Goal: Task Accomplishment & Management: Use online tool/utility

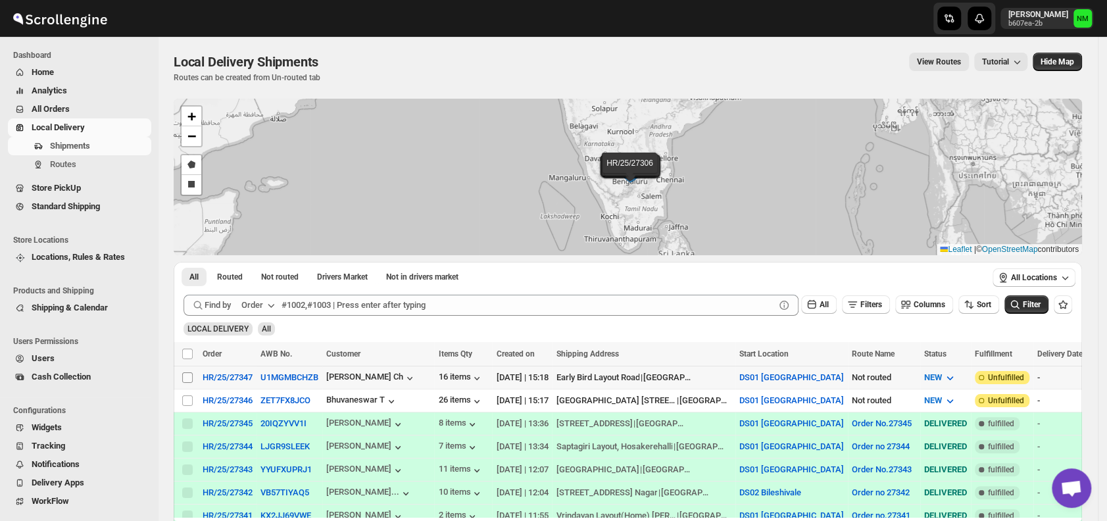
click at [189, 377] on input "Select shipment" at bounding box center [187, 377] width 11 height 11
checkbox input "true"
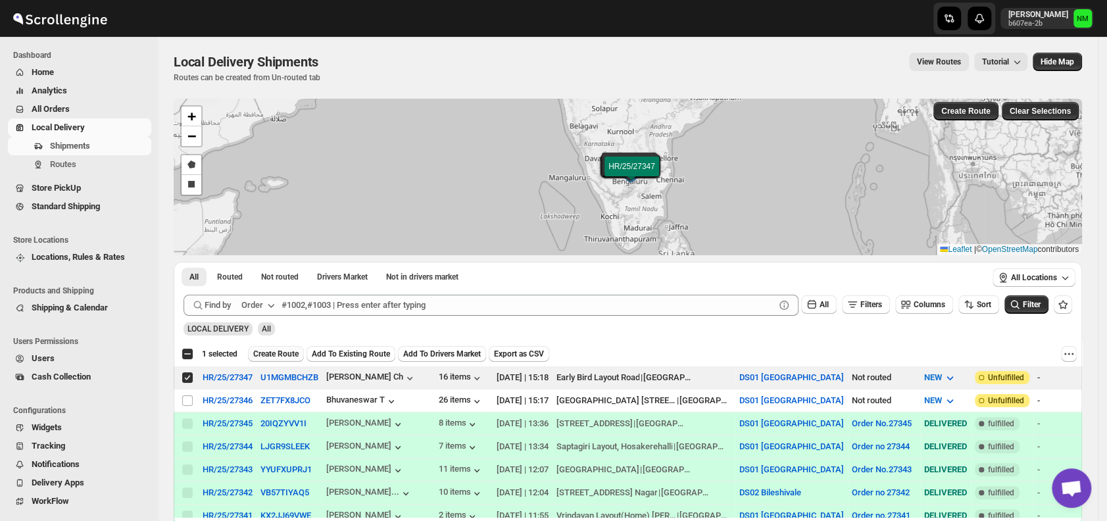
click at [272, 354] on span "Create Route" at bounding box center [275, 354] width 45 height 11
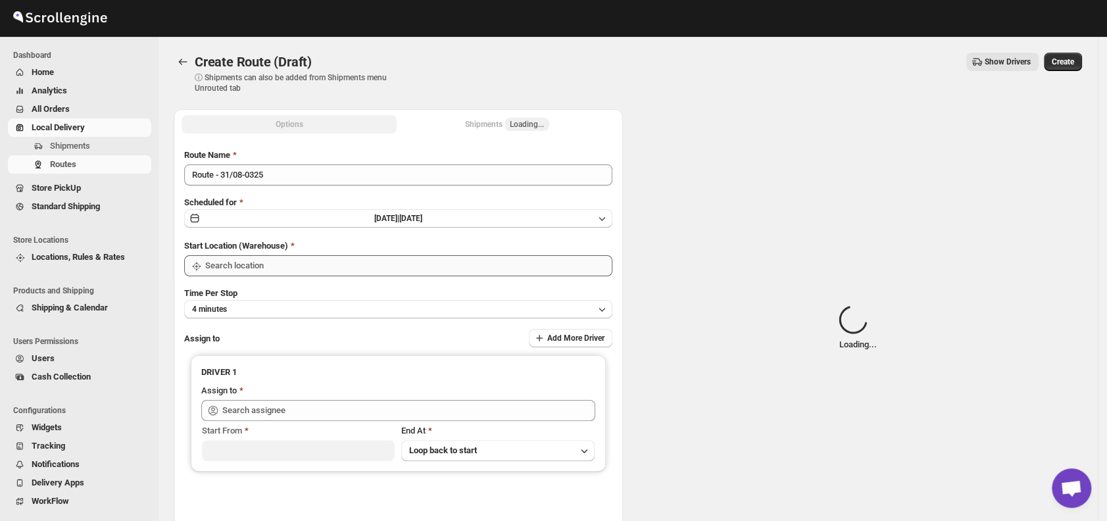
type input "DS01 [GEOGRAPHIC_DATA]"
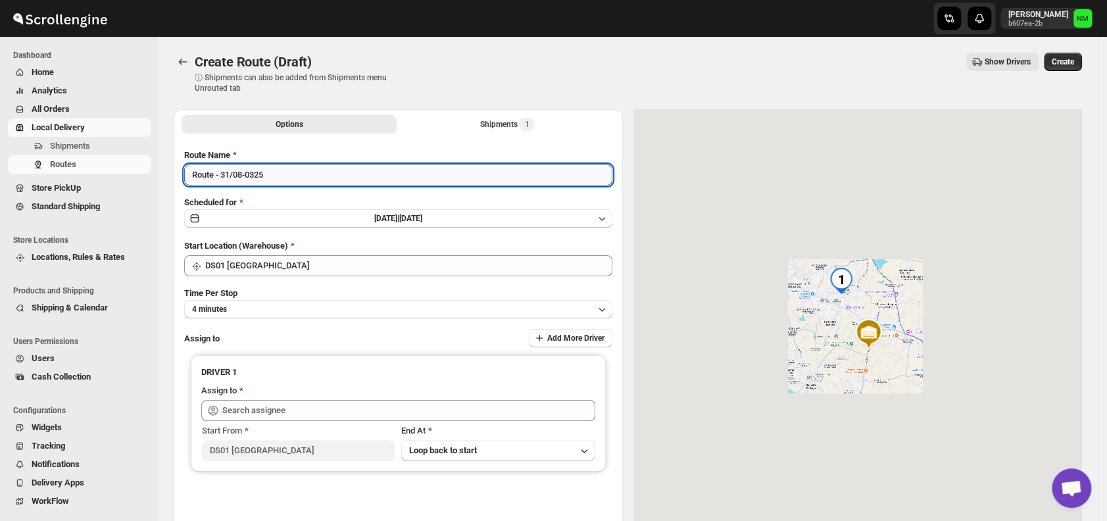
click at [305, 172] on input "Route - 31/08-0325" at bounding box center [398, 174] width 428 height 21
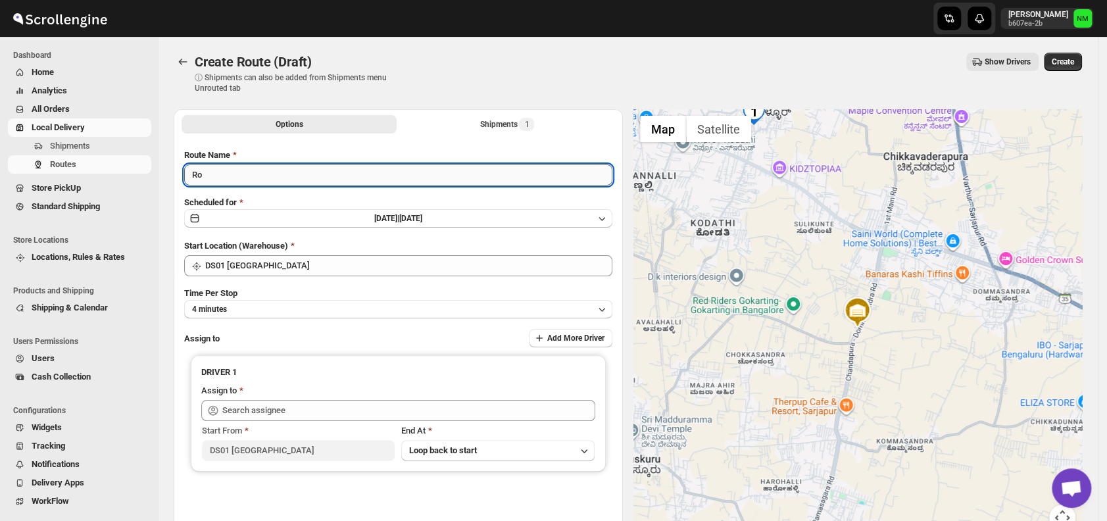
type input "R"
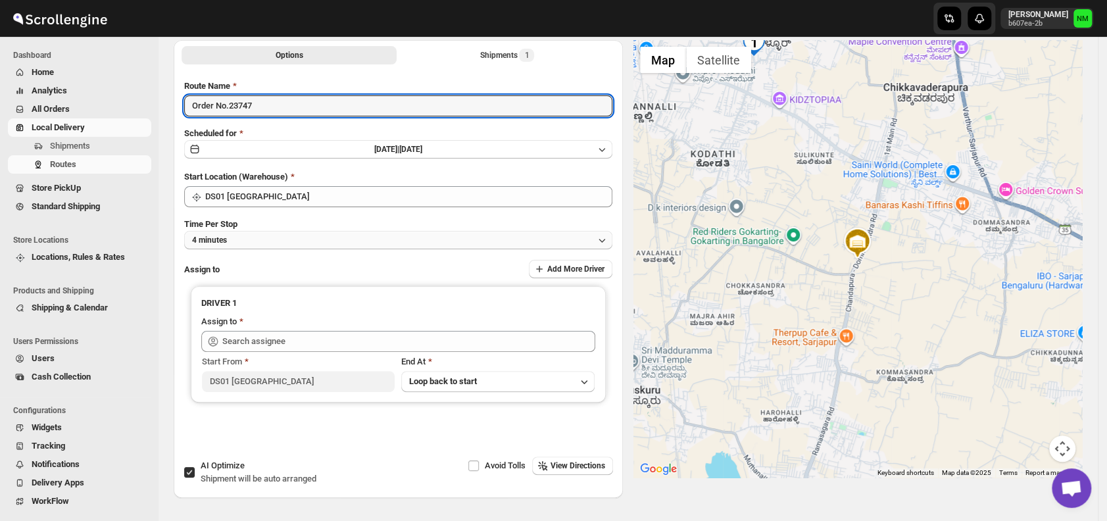
scroll to position [85, 0]
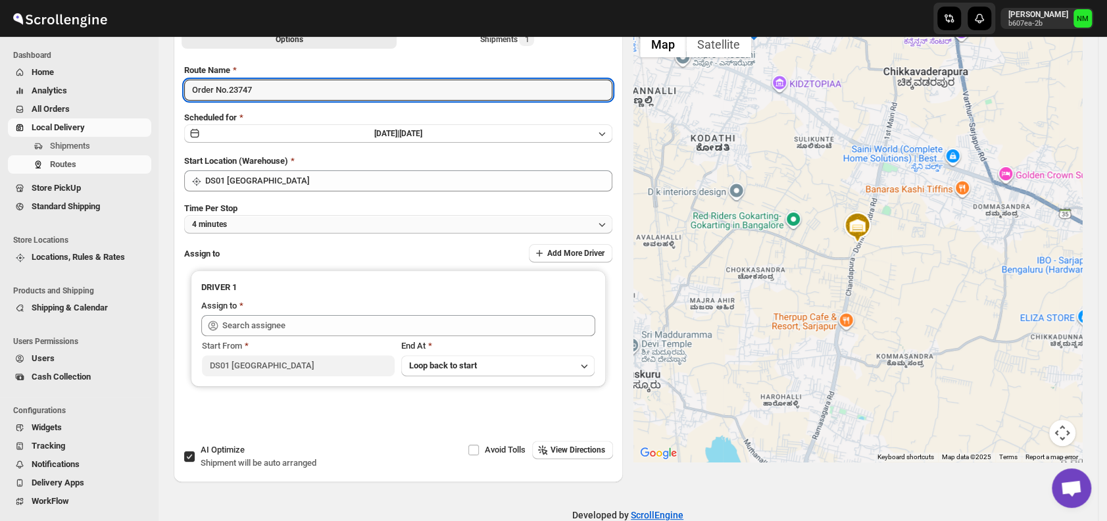
type input "Order No.23747"
click at [264, 222] on button "4 minutes" at bounding box center [398, 224] width 428 height 18
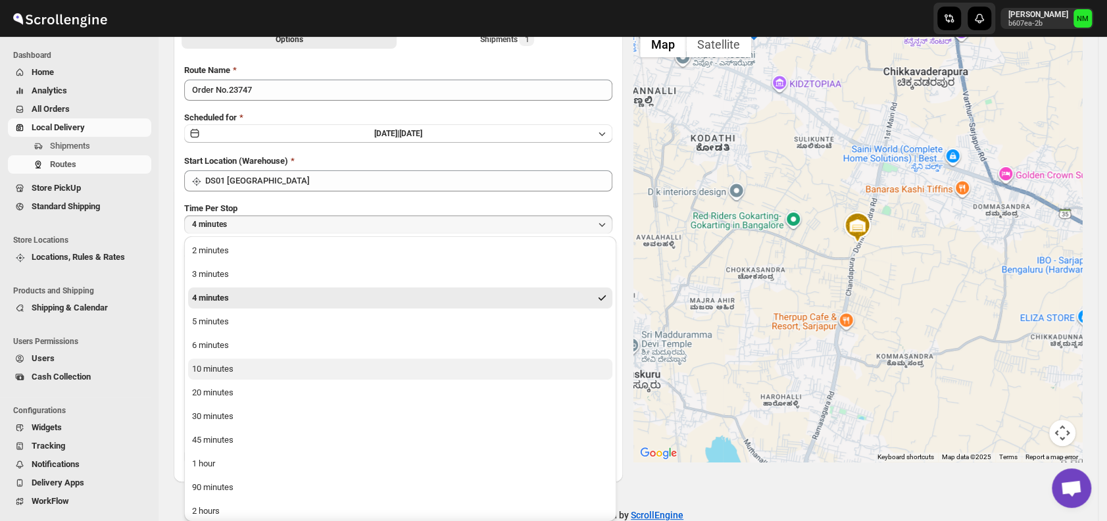
click at [249, 374] on button "10 minutes" at bounding box center [400, 368] width 424 height 21
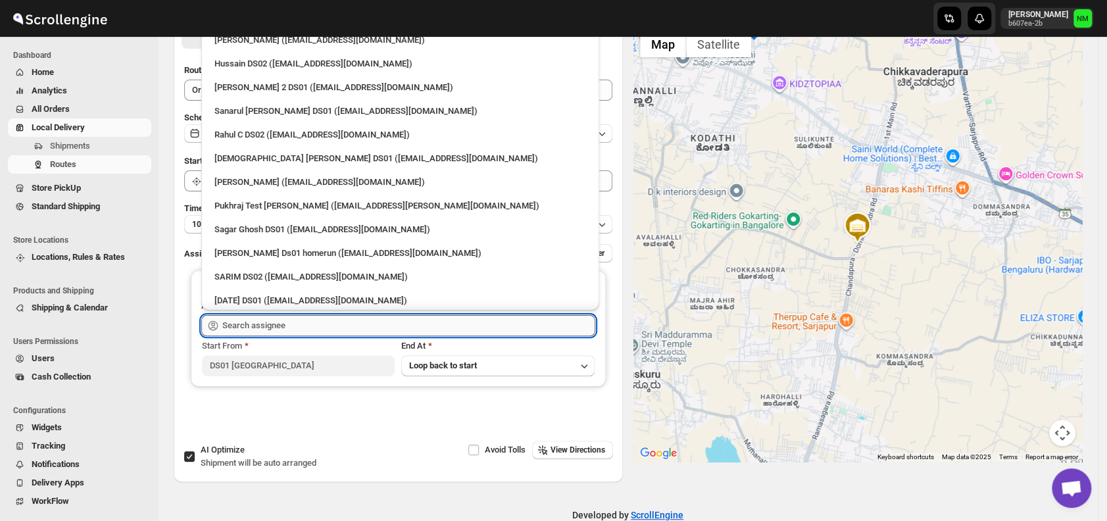
click at [308, 324] on input "text" at bounding box center [408, 325] width 373 height 21
click at [258, 110] on div "Sanarul [PERSON_NAME] DS01 ([EMAIL_ADDRESS][DOMAIN_NAME])" at bounding box center [400, 111] width 372 height 13
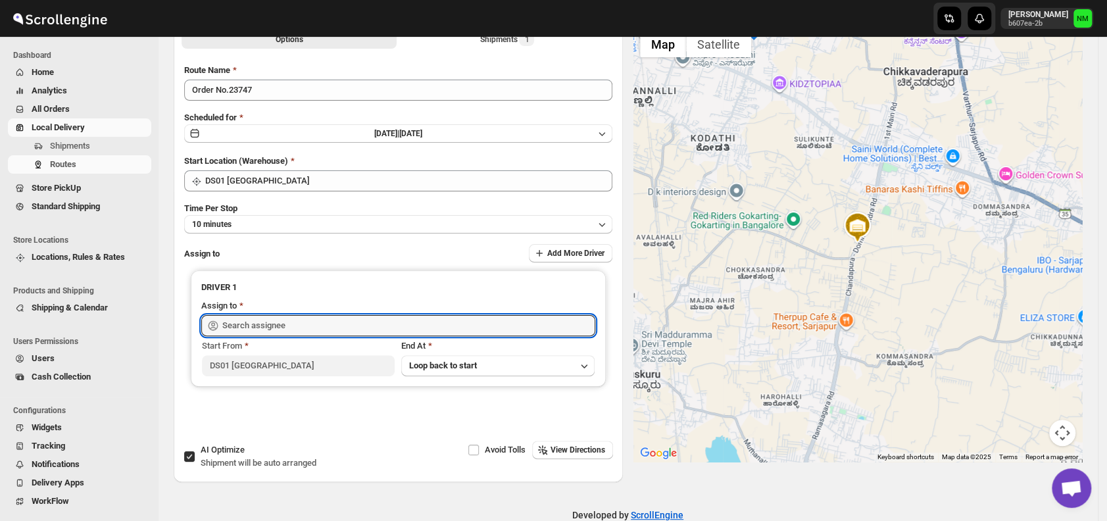
type input "Sanarul [PERSON_NAME] DS01 ([EMAIL_ADDRESS][DOMAIN_NAME])"
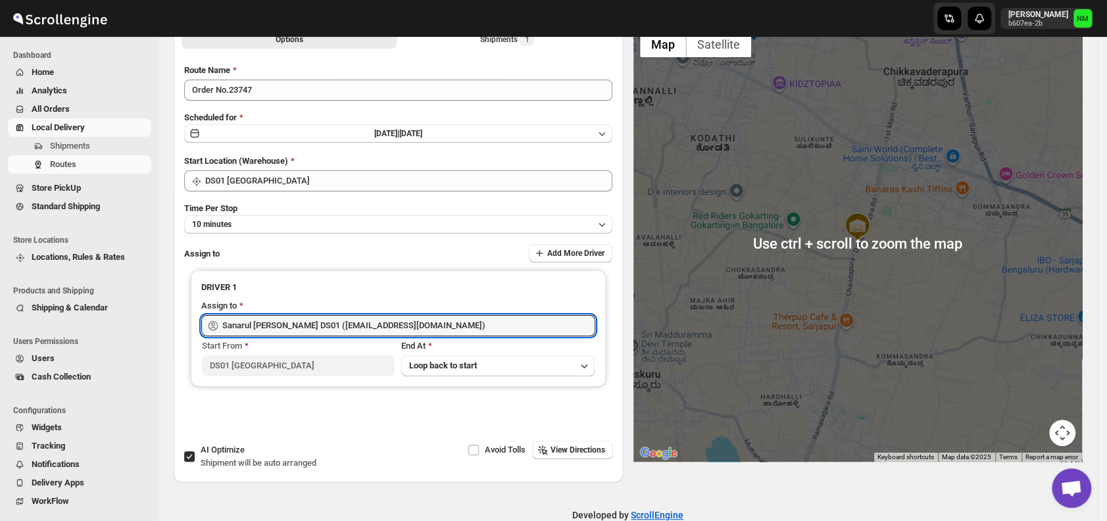
scroll to position [0, 0]
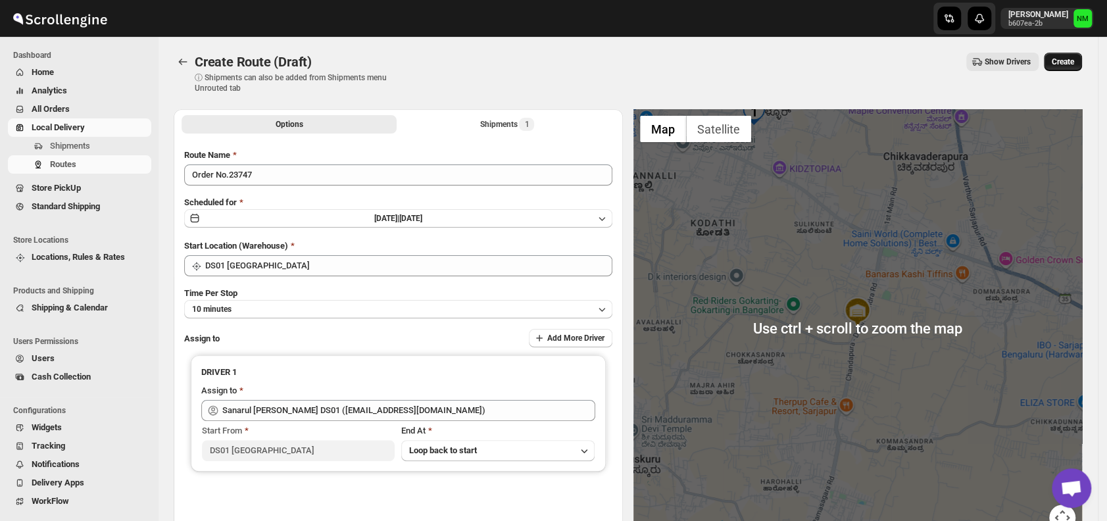
click at [1074, 59] on span "Create" at bounding box center [1063, 62] width 22 height 11
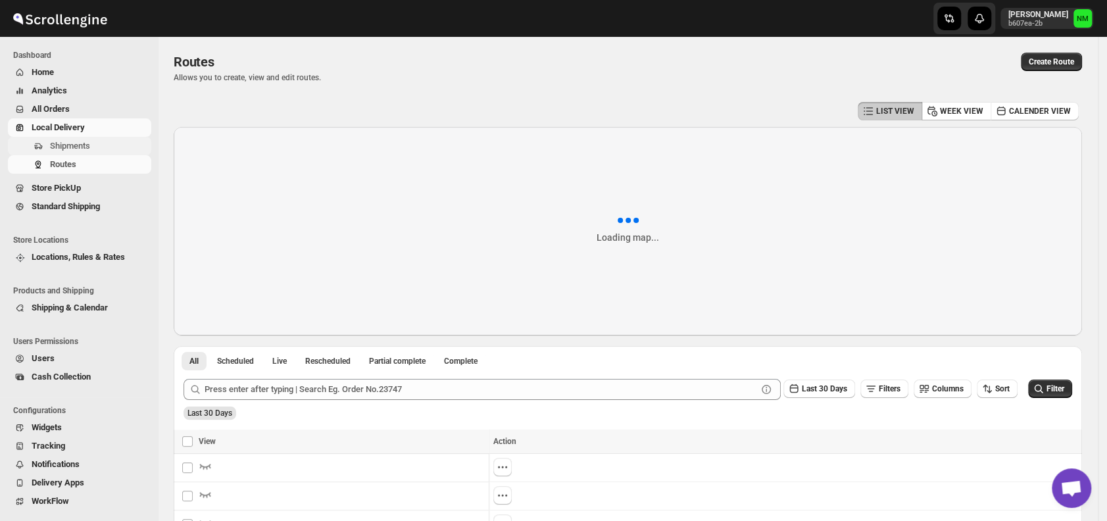
click at [74, 147] on span "Shipments" at bounding box center [70, 146] width 40 height 10
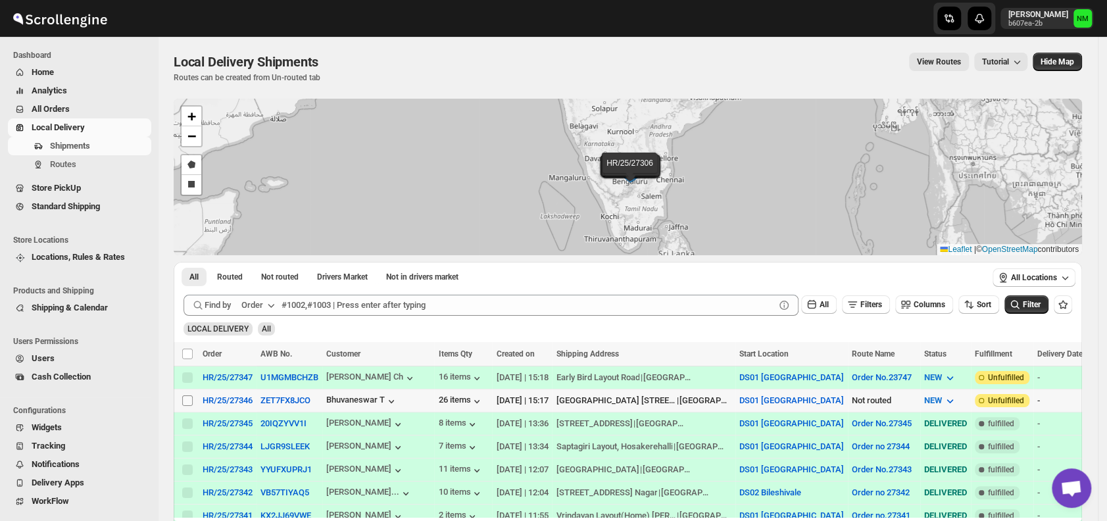
click at [185, 397] on input "Select shipment" at bounding box center [187, 400] width 11 height 11
checkbox input "true"
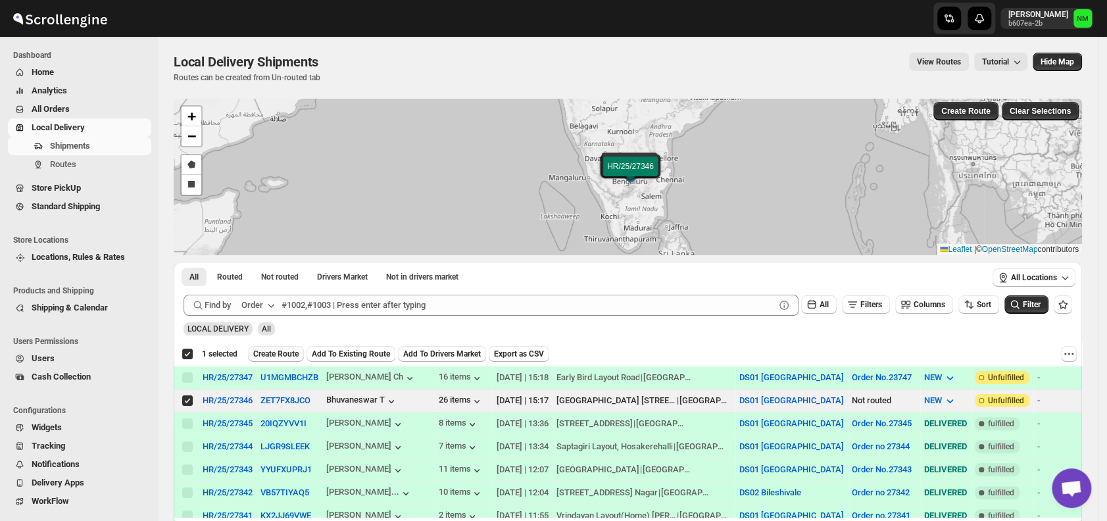
click at [278, 349] on span "Create Route" at bounding box center [275, 354] width 45 height 11
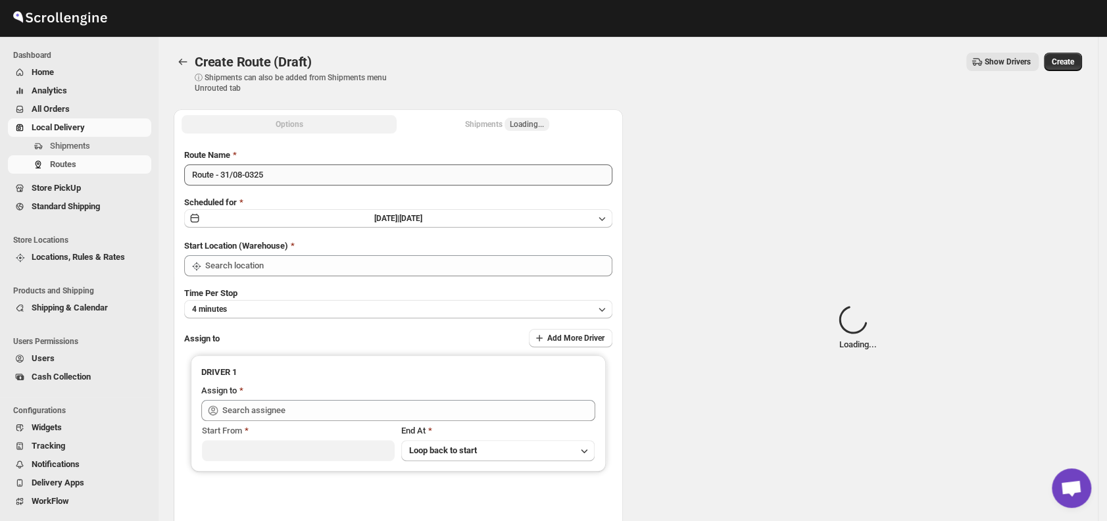
type input "DS01 [GEOGRAPHIC_DATA]"
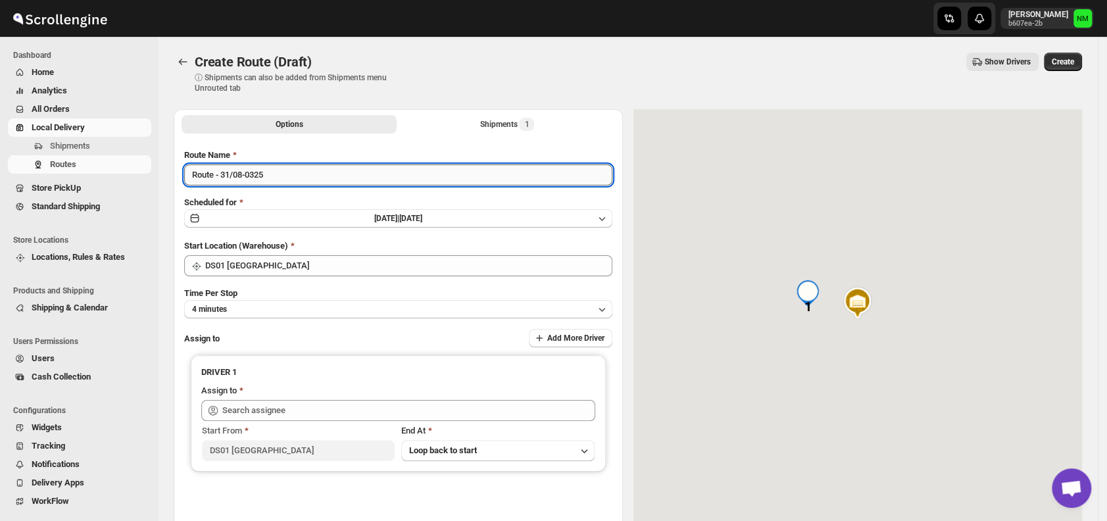
click at [298, 175] on input "Route - 31/08-0325" at bounding box center [398, 174] width 428 height 21
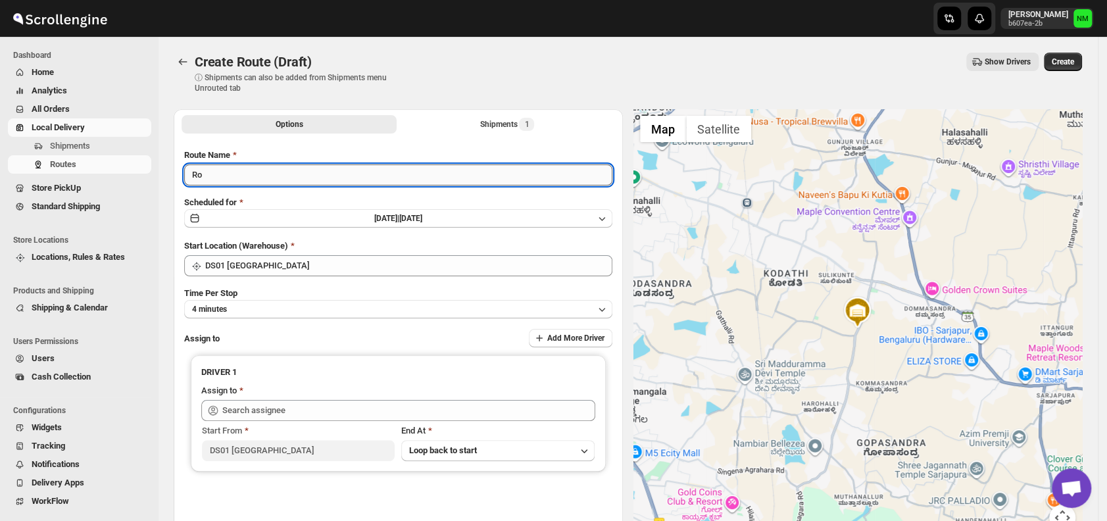
type input "R"
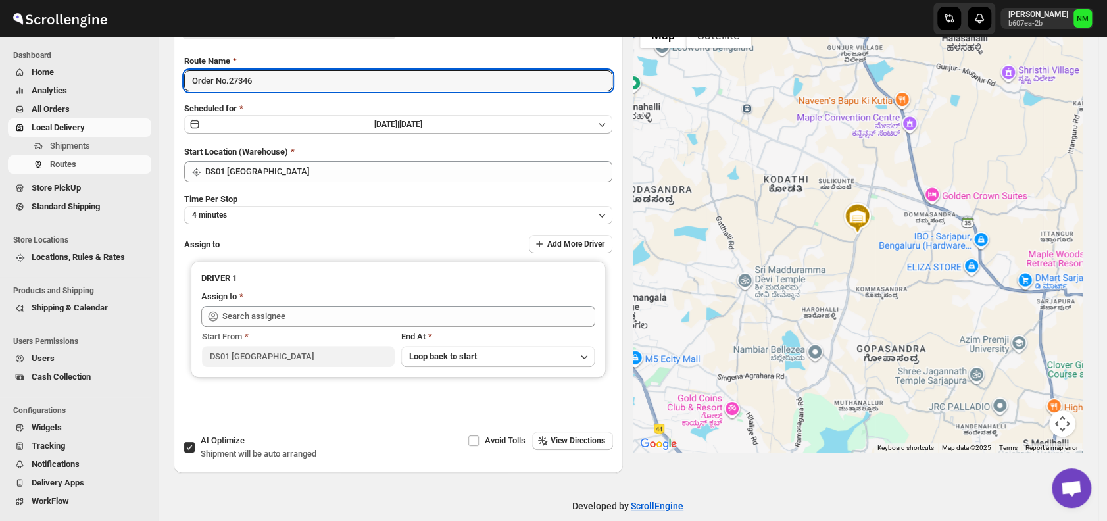
scroll to position [110, 0]
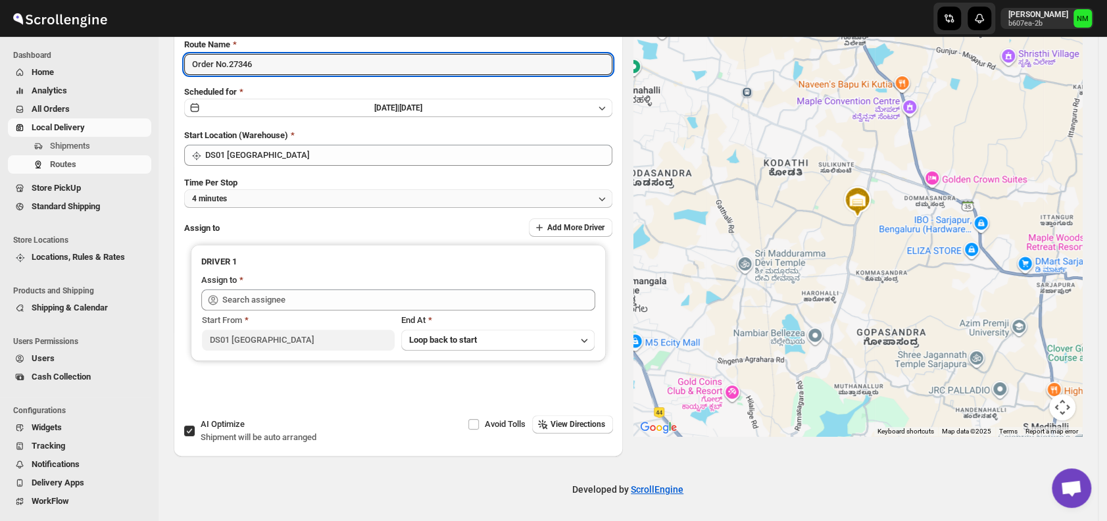
type input "Order No.27346"
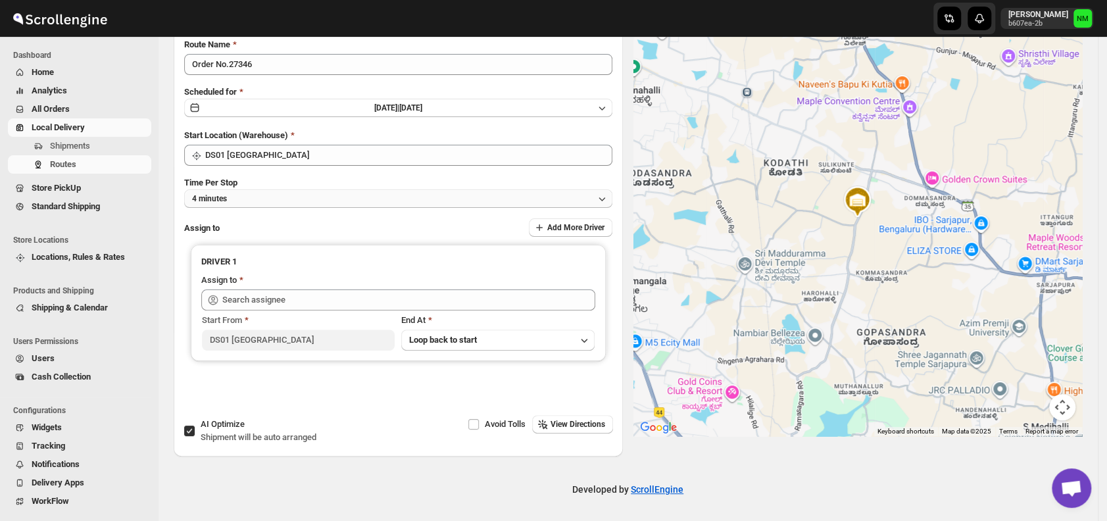
click at [249, 191] on button "4 minutes" at bounding box center [398, 198] width 428 height 18
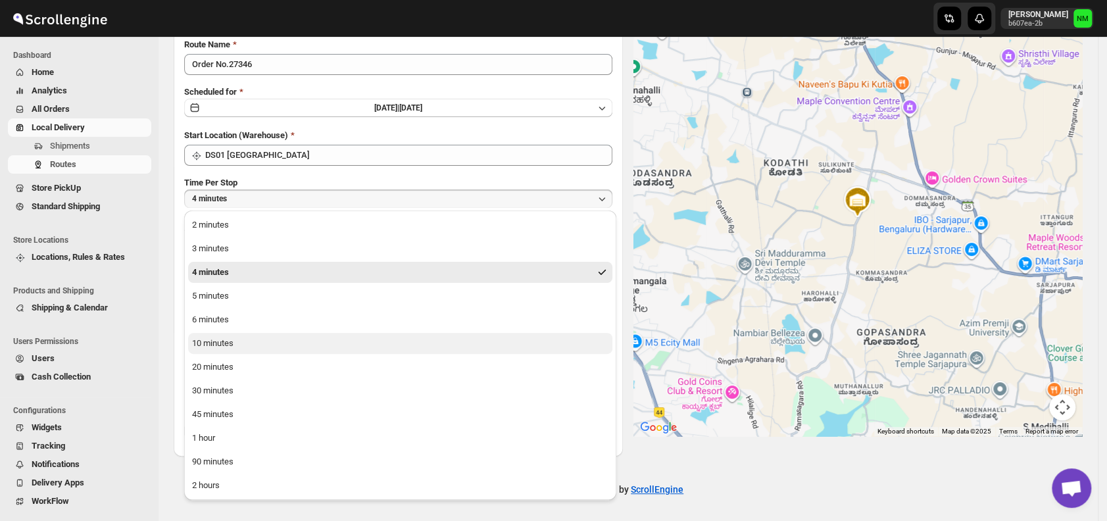
click at [220, 347] on div "10 minutes" at bounding box center [212, 343] width 41 height 13
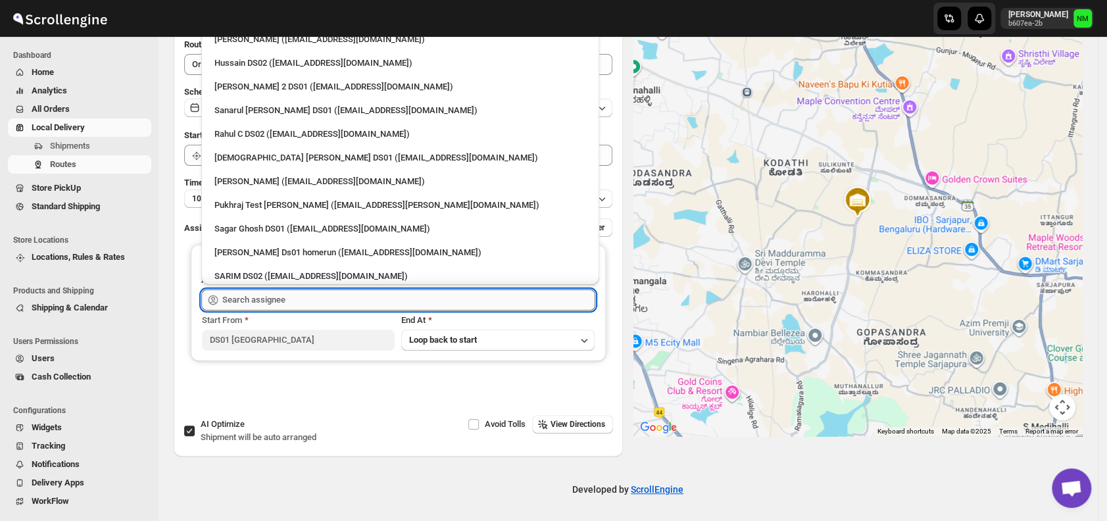
click at [298, 303] on input "text" at bounding box center [408, 299] width 373 height 21
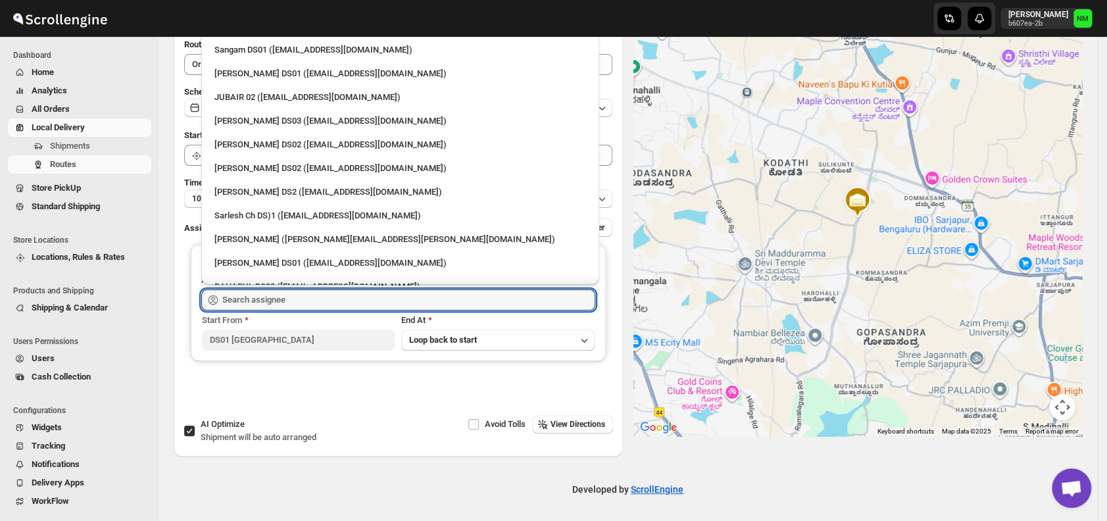
scroll to position [400, 0]
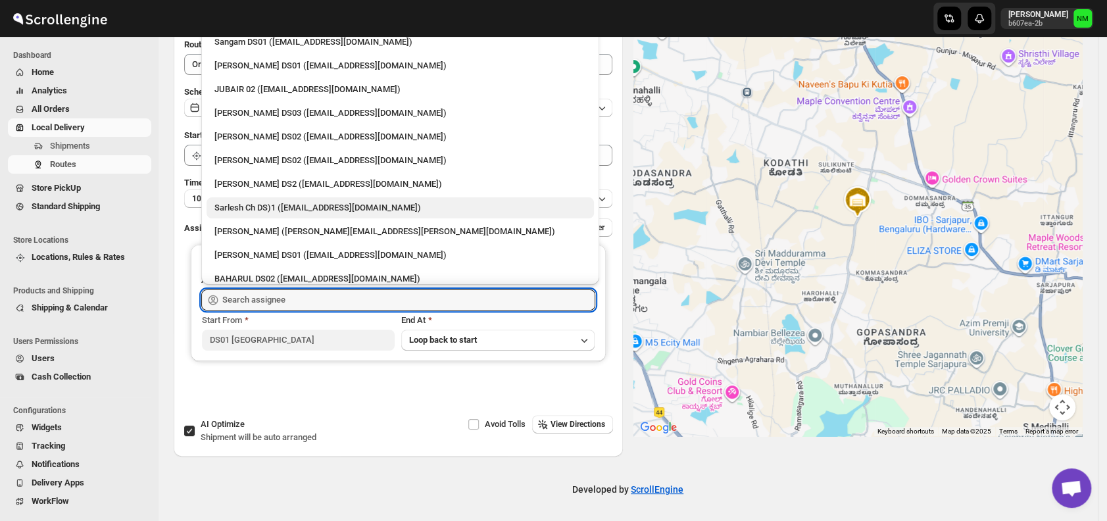
click at [298, 201] on div "Sarlesh Ch DS)1 ([EMAIL_ADDRESS][DOMAIN_NAME])" at bounding box center [400, 207] width 372 height 13
type input "Sarlesh Ch DS)1 ([EMAIL_ADDRESS][DOMAIN_NAME])"
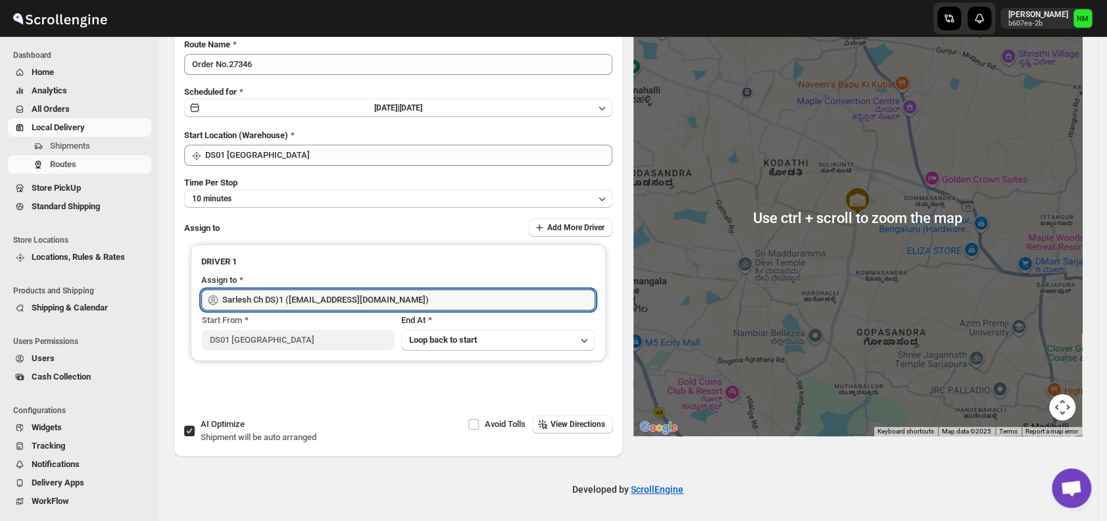
scroll to position [0, 0]
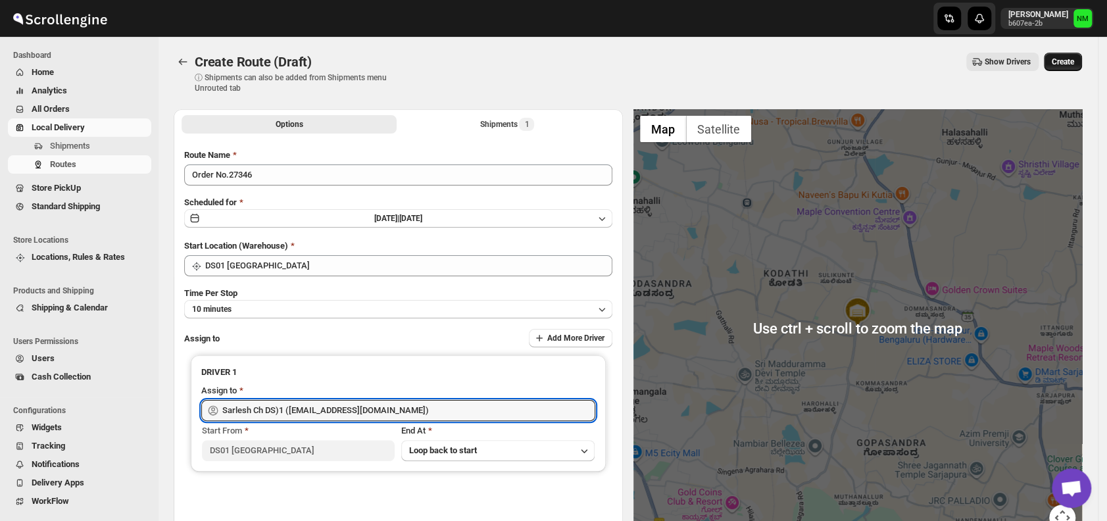
click at [1061, 63] on span "Create" at bounding box center [1063, 62] width 22 height 11
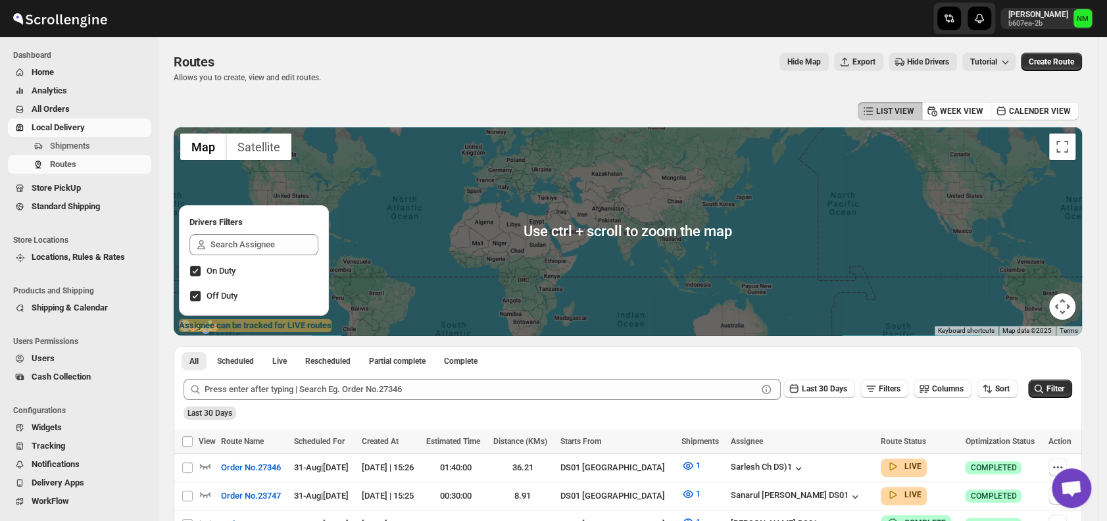
scroll to position [116, 0]
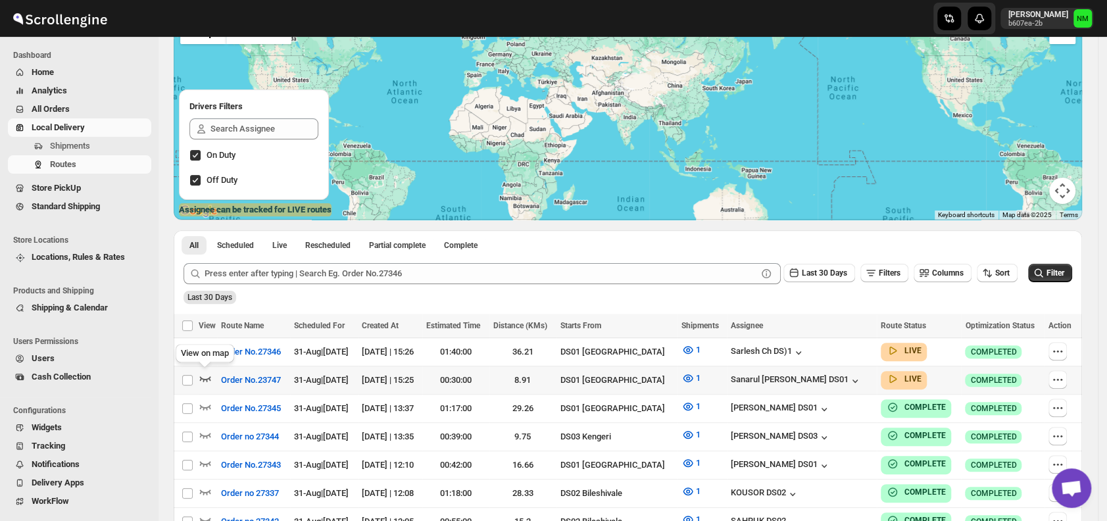
click at [200, 376] on icon "button" at bounding box center [205, 378] width 11 height 5
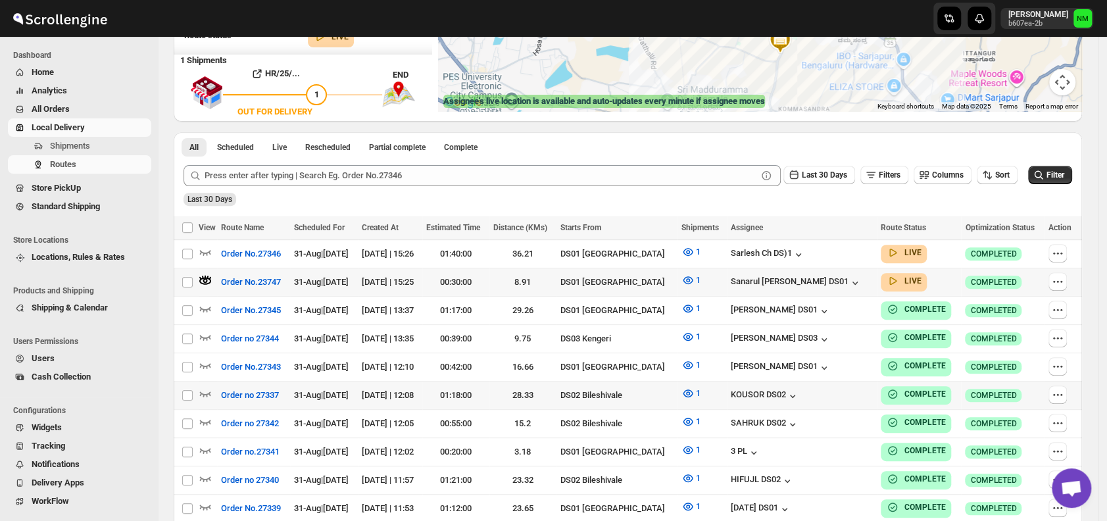
scroll to position [232, 0]
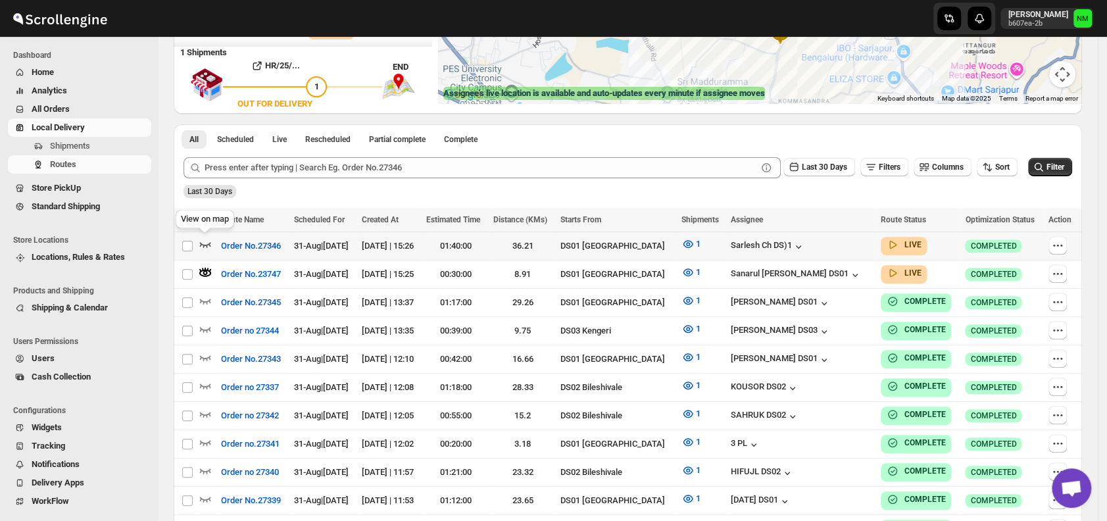
click at [208, 243] on icon "button" at bounding box center [205, 244] width 11 height 5
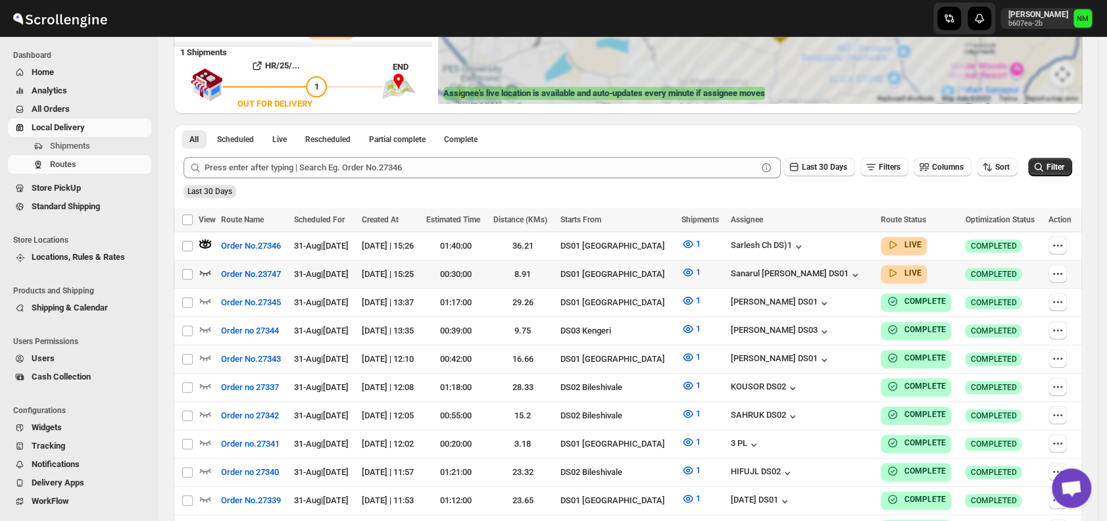
scroll to position [0, 0]
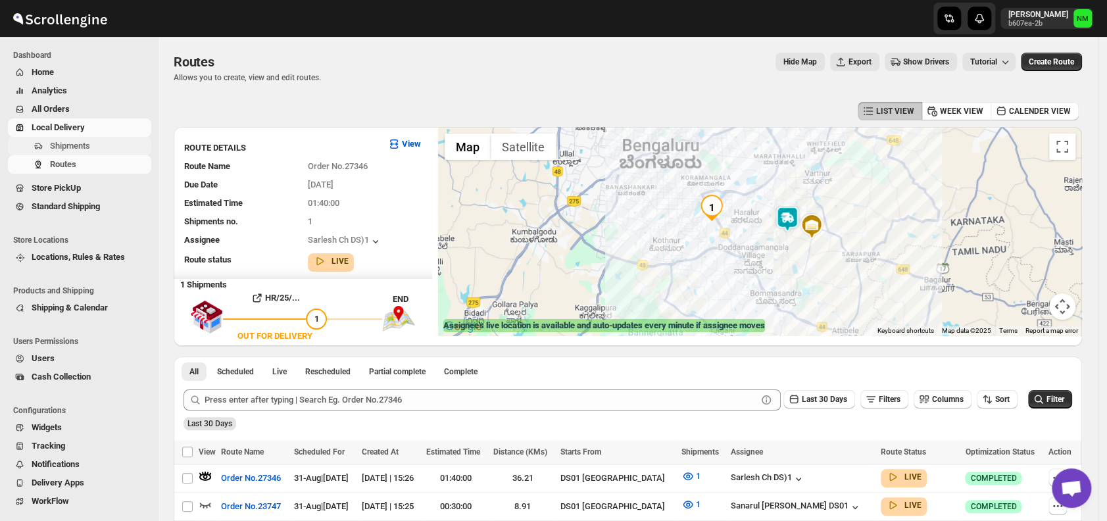
click at [86, 138] on button "Shipments" at bounding box center [79, 146] width 143 height 18
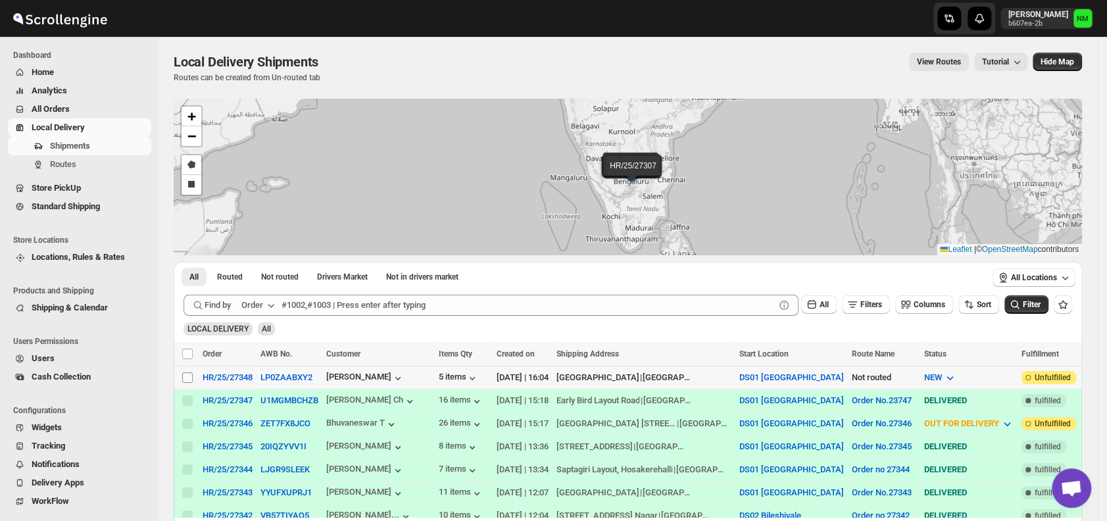
click at [182, 376] on input "Select shipment" at bounding box center [187, 377] width 11 height 11
checkbox input "true"
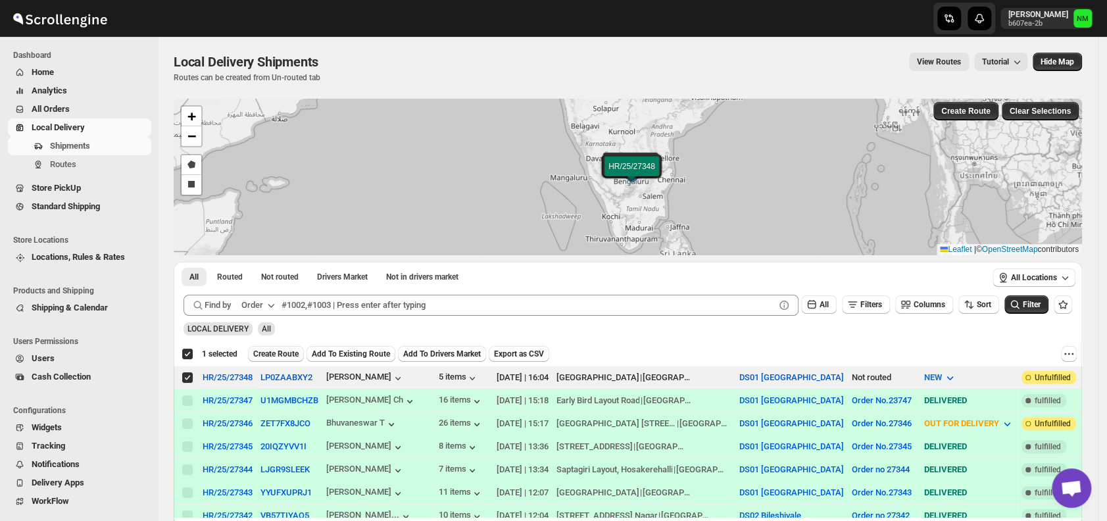
click at [270, 349] on span "Create Route" at bounding box center [275, 354] width 45 height 11
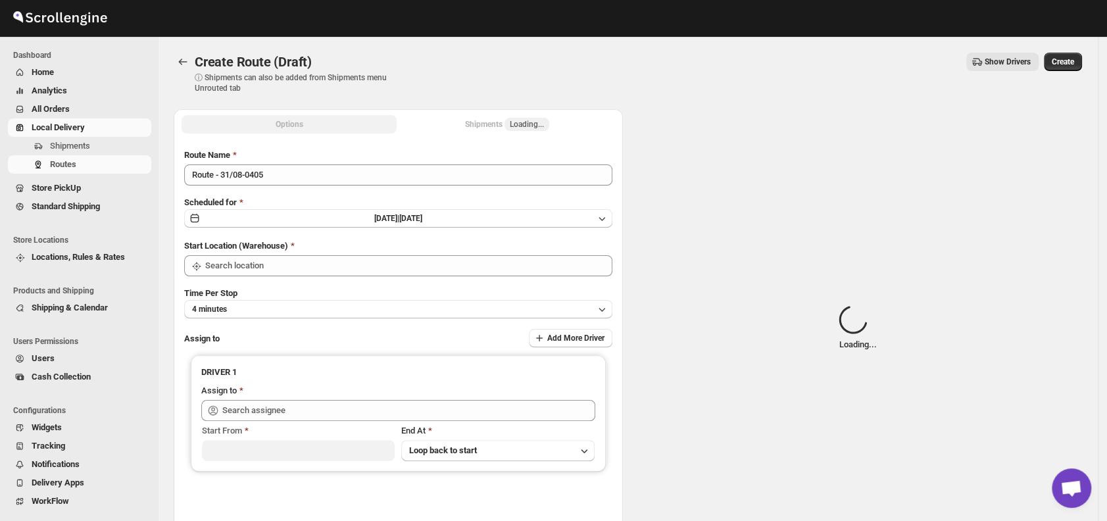
type input "DS01 [GEOGRAPHIC_DATA]"
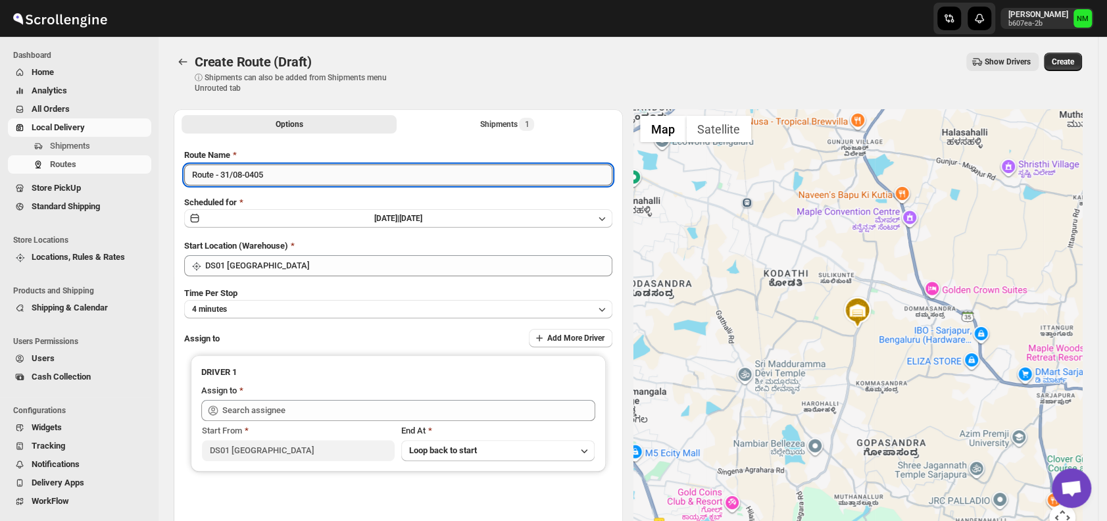
click at [283, 176] on input "Route - 31/08-0405" at bounding box center [398, 174] width 428 height 21
type input "R"
type input "Order No.27348"
click at [248, 315] on button "4 minutes" at bounding box center [398, 309] width 428 height 18
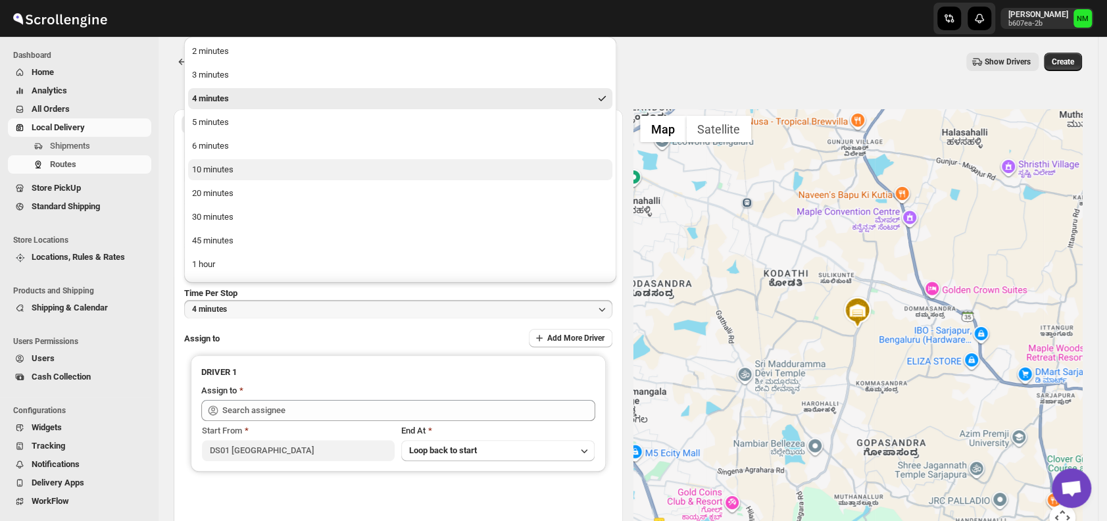
click at [226, 168] on div "10 minutes" at bounding box center [212, 169] width 41 height 13
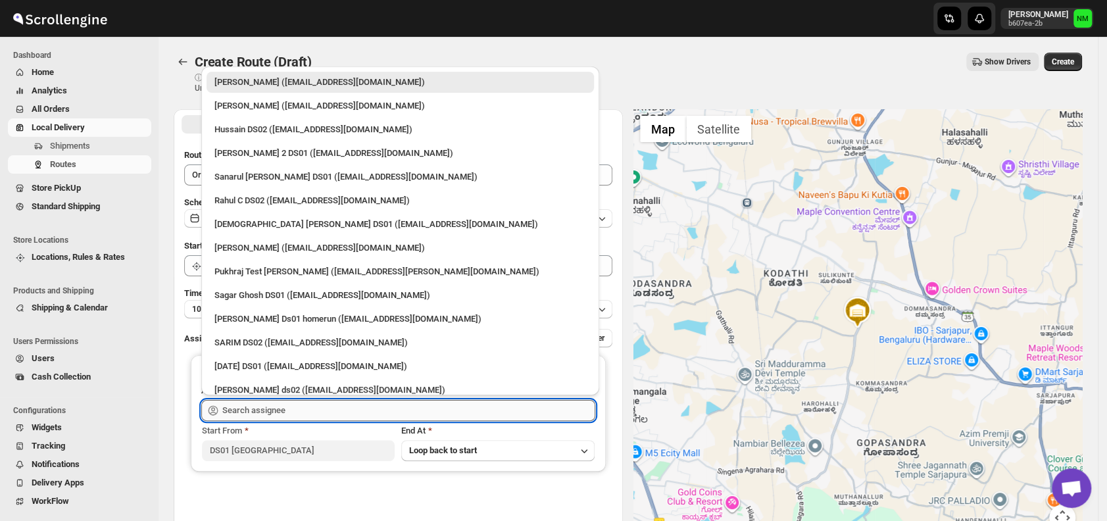
click at [281, 416] on input "text" at bounding box center [408, 410] width 373 height 21
click at [296, 410] on input "text" at bounding box center [408, 410] width 373 height 21
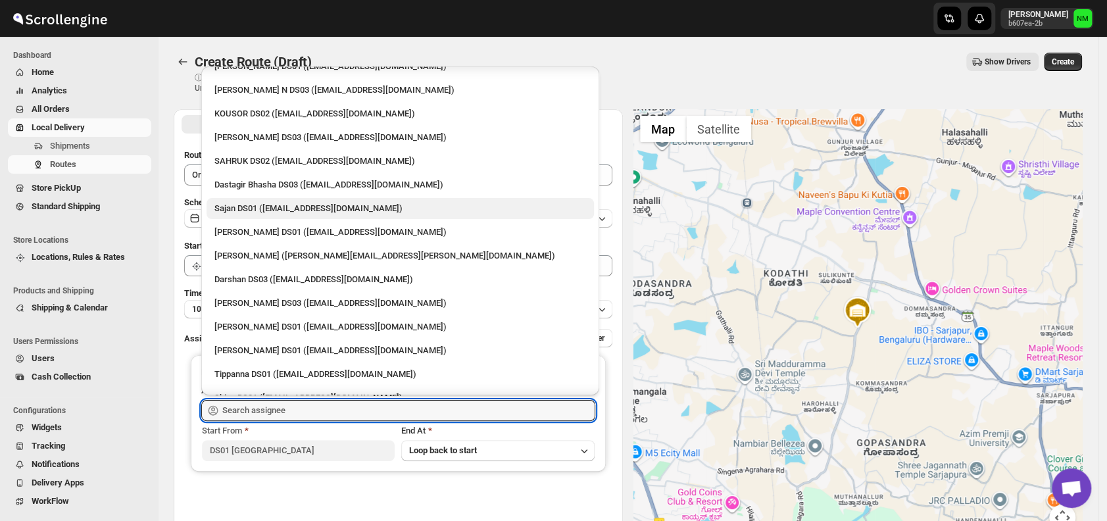
scroll to position [914, 0]
click at [234, 202] on div "Sajan DS01 (lofadat883@coderdir.com)" at bounding box center [400, 209] width 387 height 21
type input "Sajan DS01 (lofadat883@coderdir.com)"
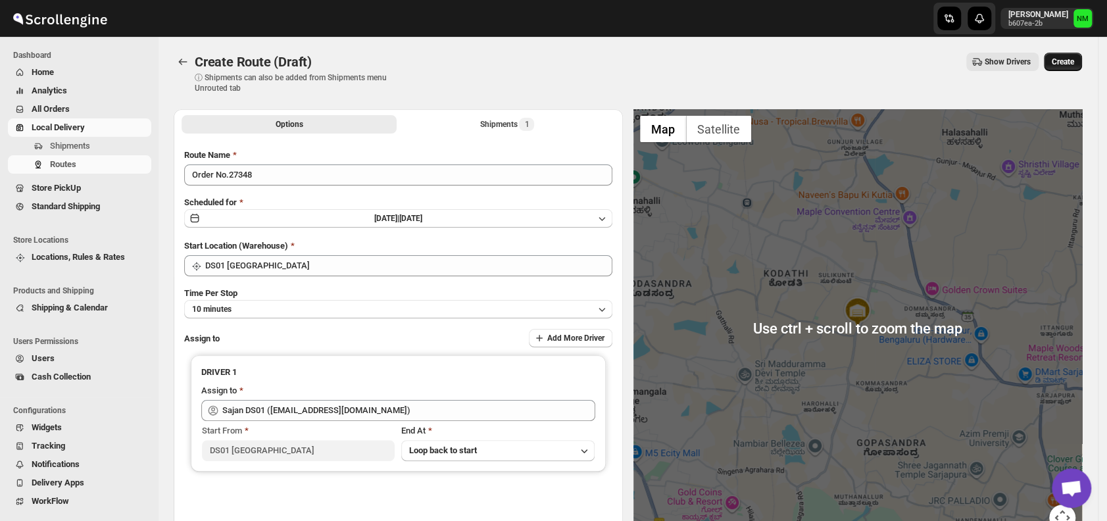
click at [1074, 64] on span "Create" at bounding box center [1063, 62] width 22 height 11
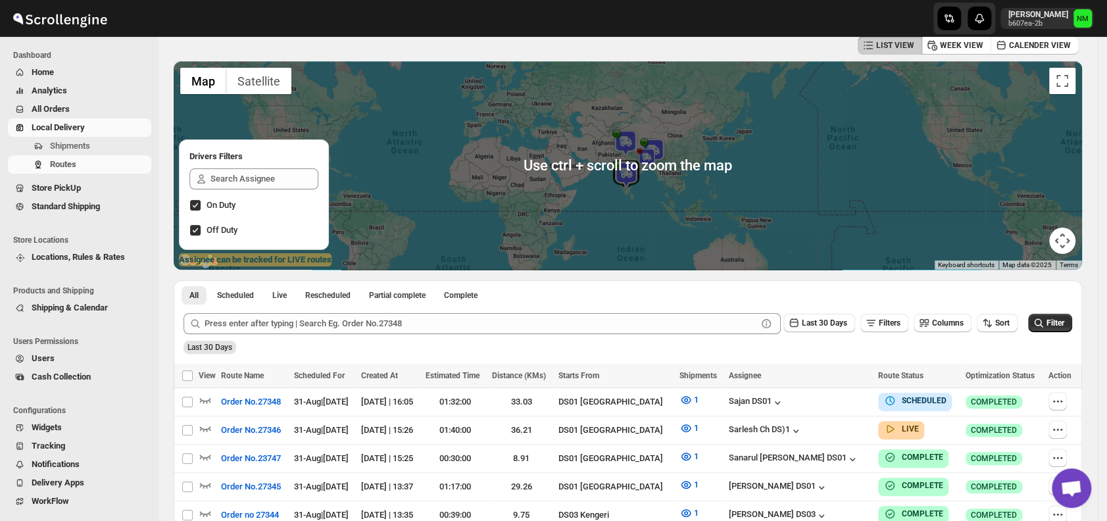
scroll to position [105, 0]
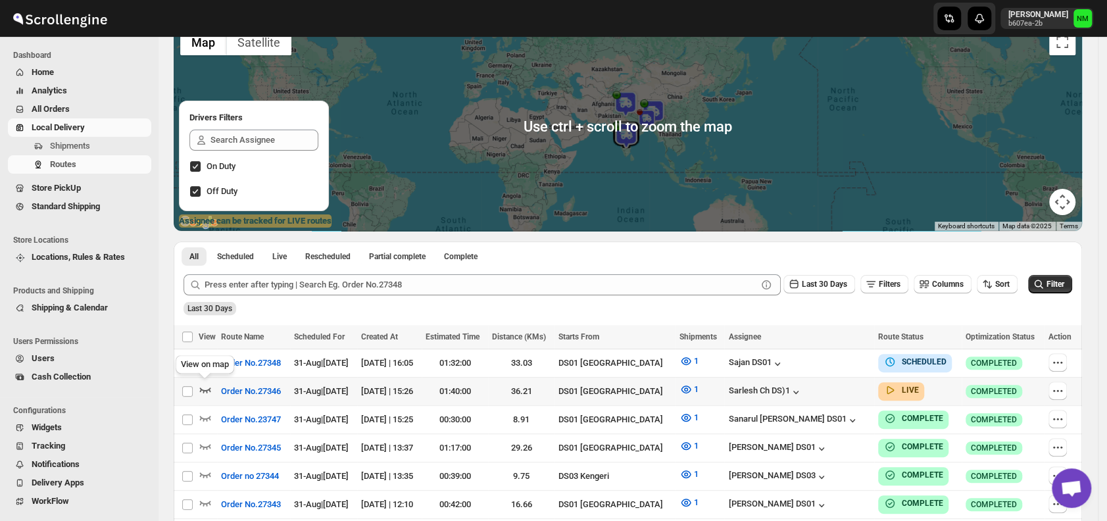
click at [207, 383] on icon "button" at bounding box center [205, 389] width 13 height 13
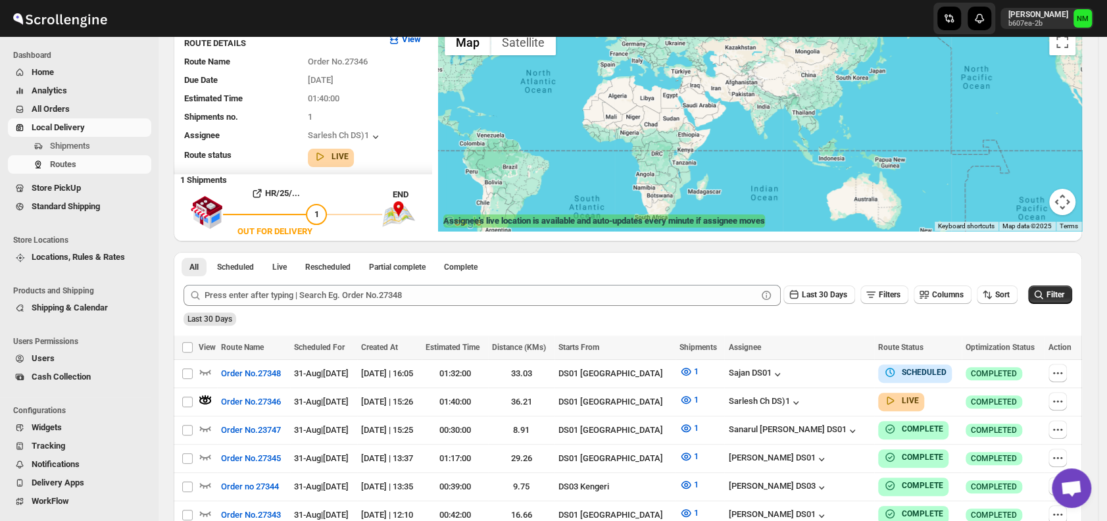
scroll to position [0, 0]
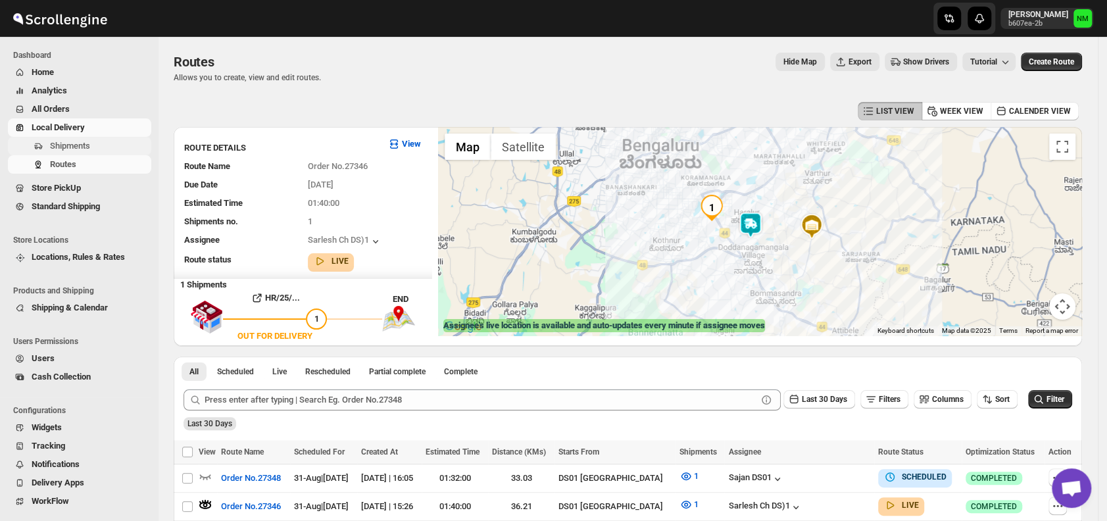
click at [100, 143] on span "Shipments" at bounding box center [99, 145] width 99 height 13
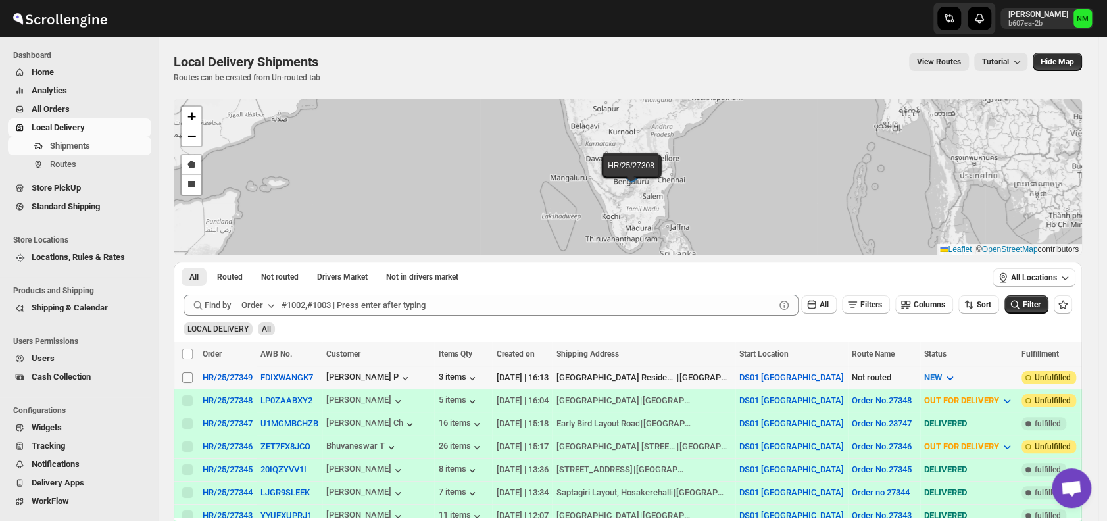
click at [186, 376] on input "Select shipment" at bounding box center [187, 377] width 11 height 11
checkbox input "true"
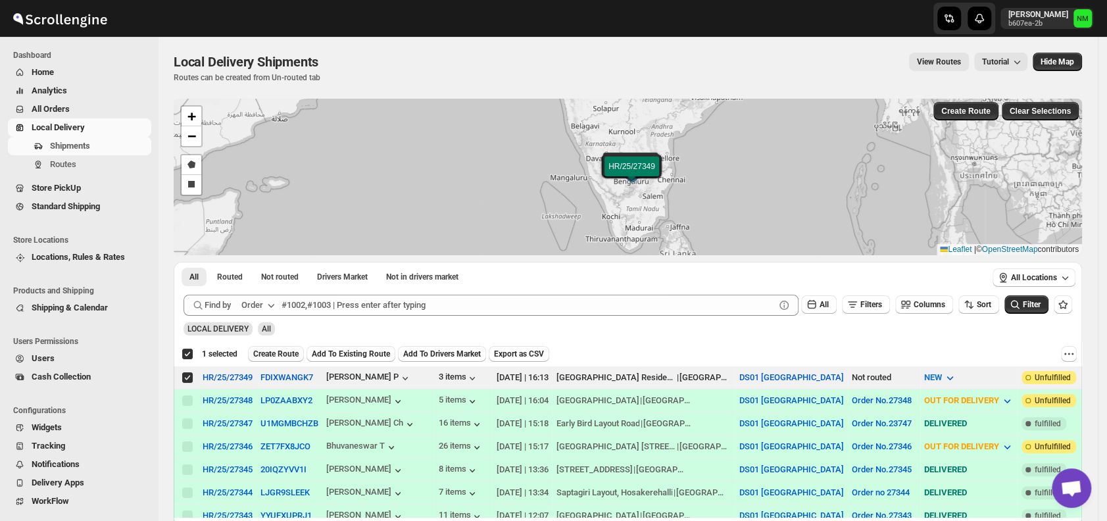
click at [271, 349] on span "Create Route" at bounding box center [275, 354] width 45 height 11
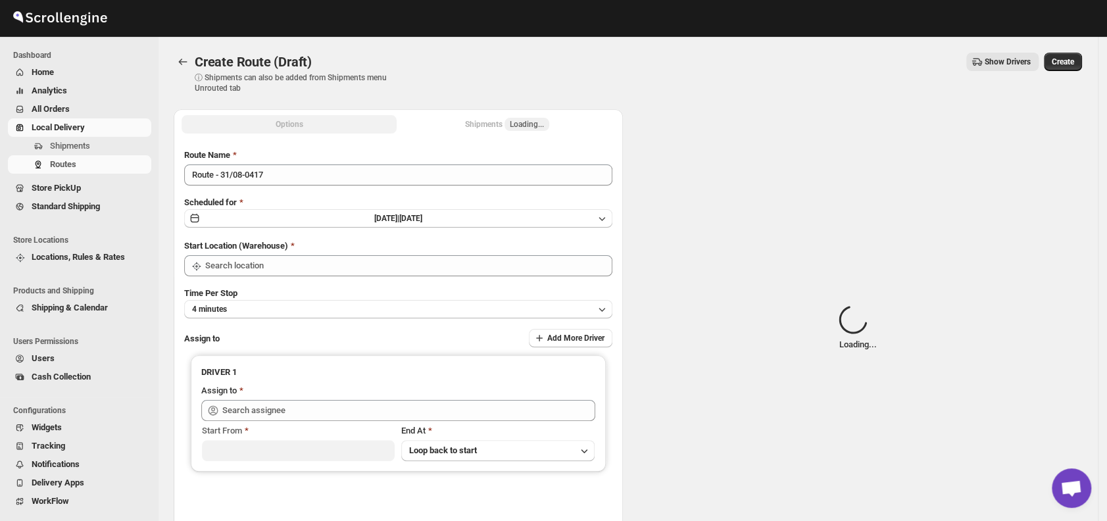
type input "DS01 [GEOGRAPHIC_DATA]"
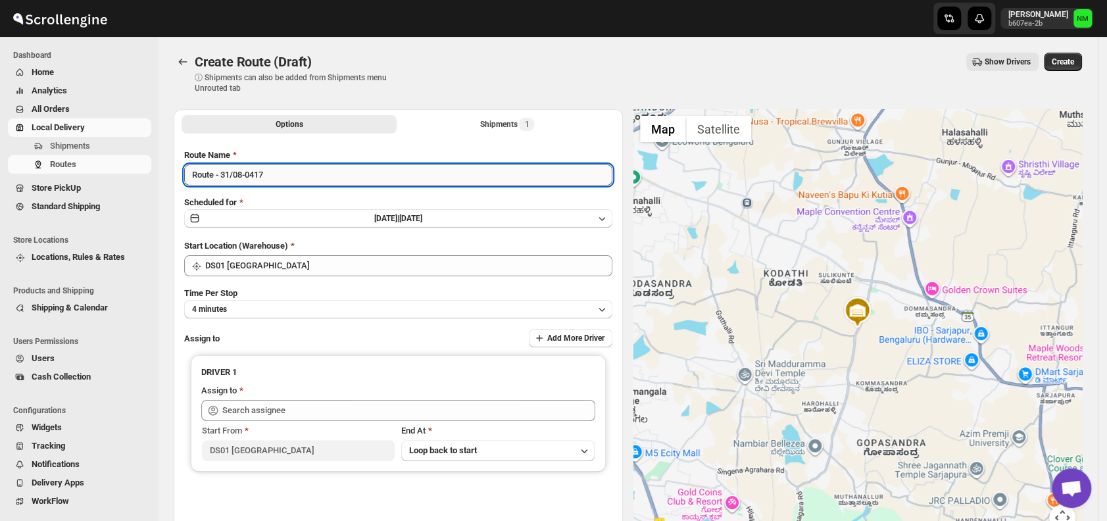
click at [290, 178] on input "Route - 31/08-0417" at bounding box center [398, 174] width 428 height 21
type input "R"
type input "P"
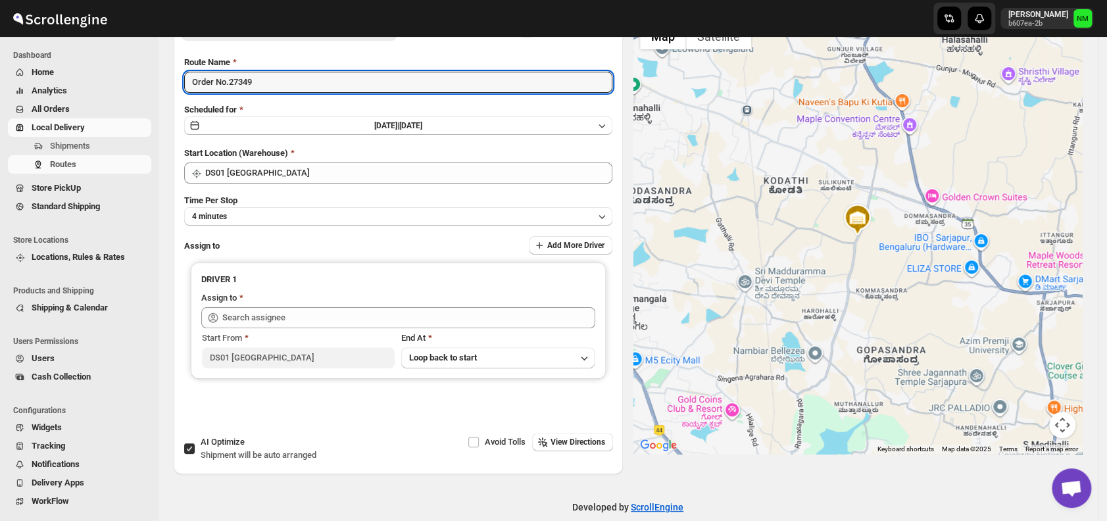
scroll to position [97, 0]
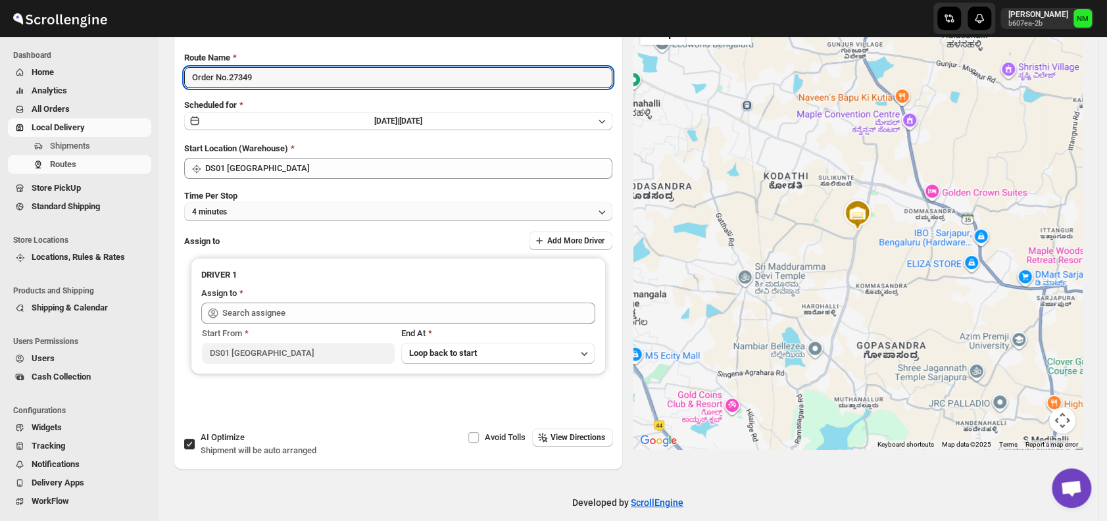
type input "Order No.27349"
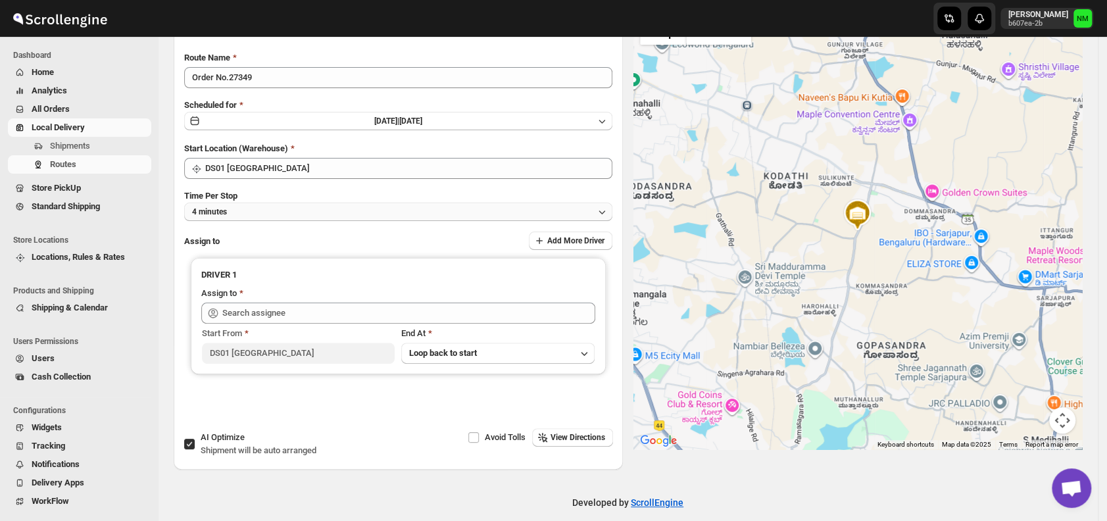
click at [252, 210] on button "4 minutes" at bounding box center [398, 212] width 428 height 18
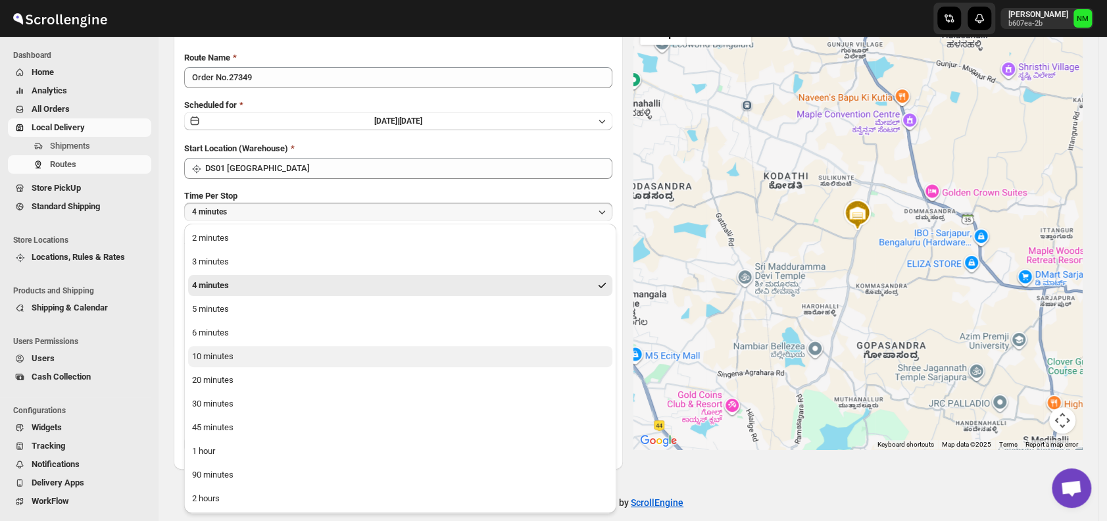
click at [221, 352] on div "10 minutes" at bounding box center [212, 356] width 41 height 13
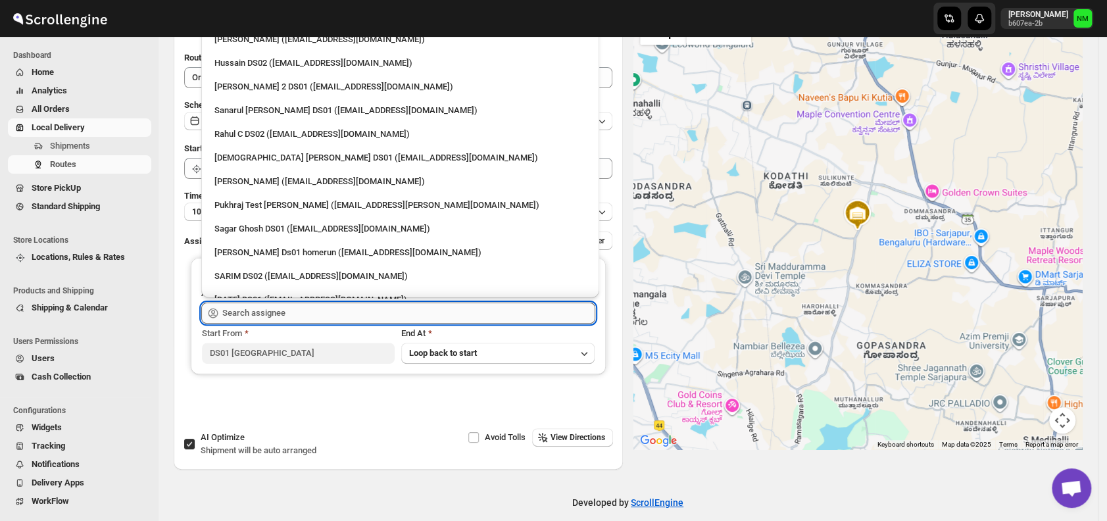
click at [270, 319] on input "text" at bounding box center [408, 313] width 373 height 21
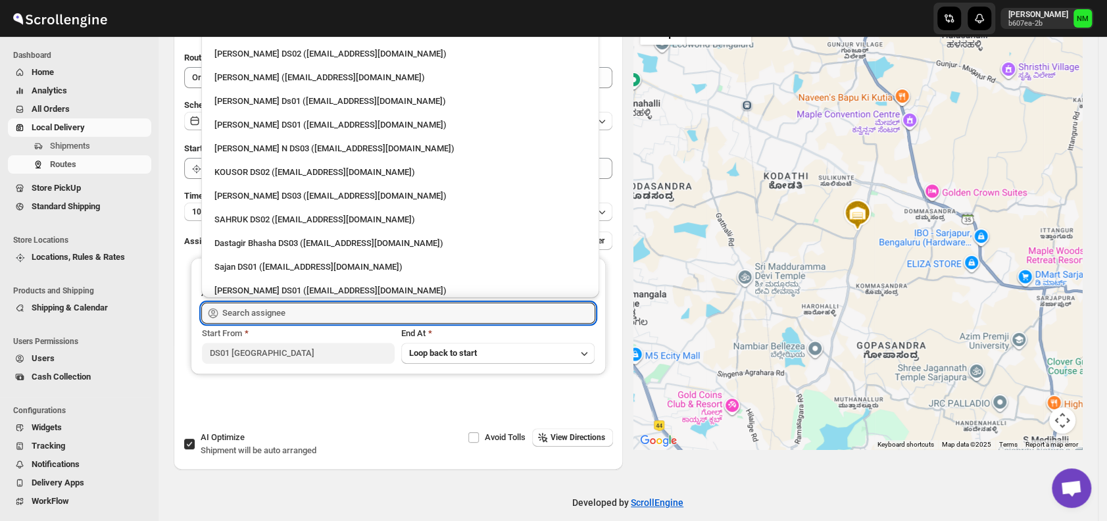
scroll to position [794, 0]
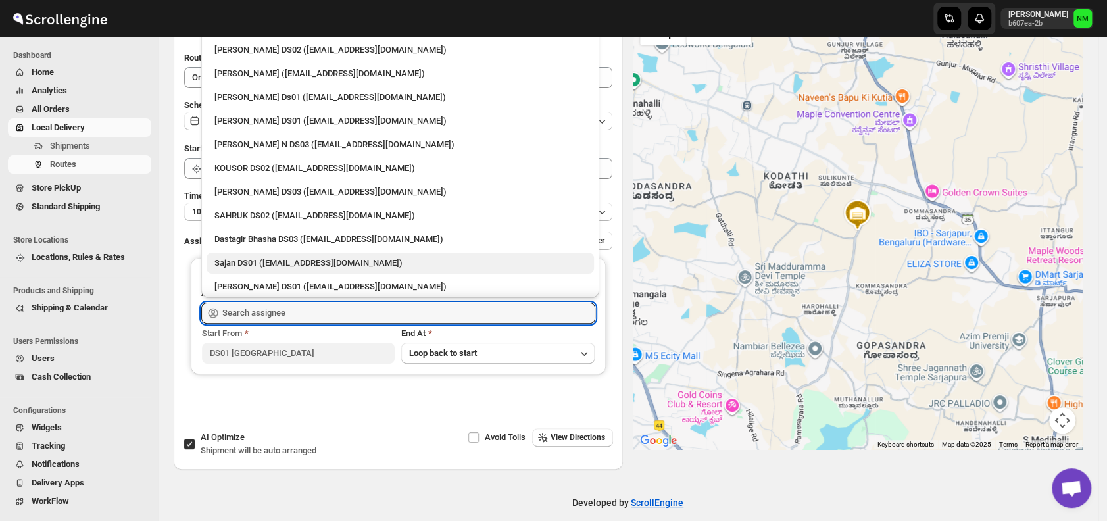
click at [242, 264] on div "Sajan DS01 (lofadat883@coderdir.com)" at bounding box center [400, 262] width 372 height 13
type input "Sajan DS01 (lofadat883@coderdir.com)"
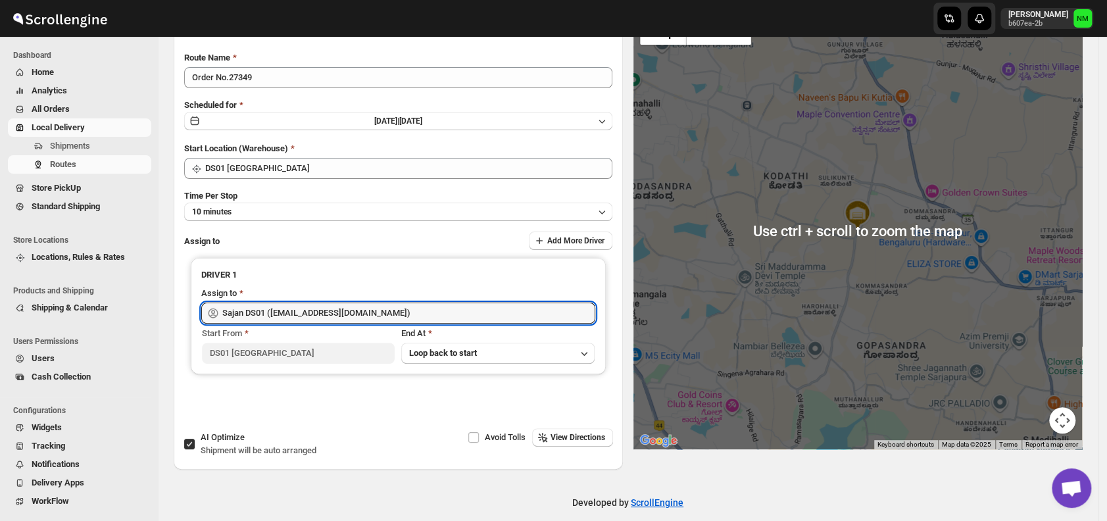
scroll to position [0, 0]
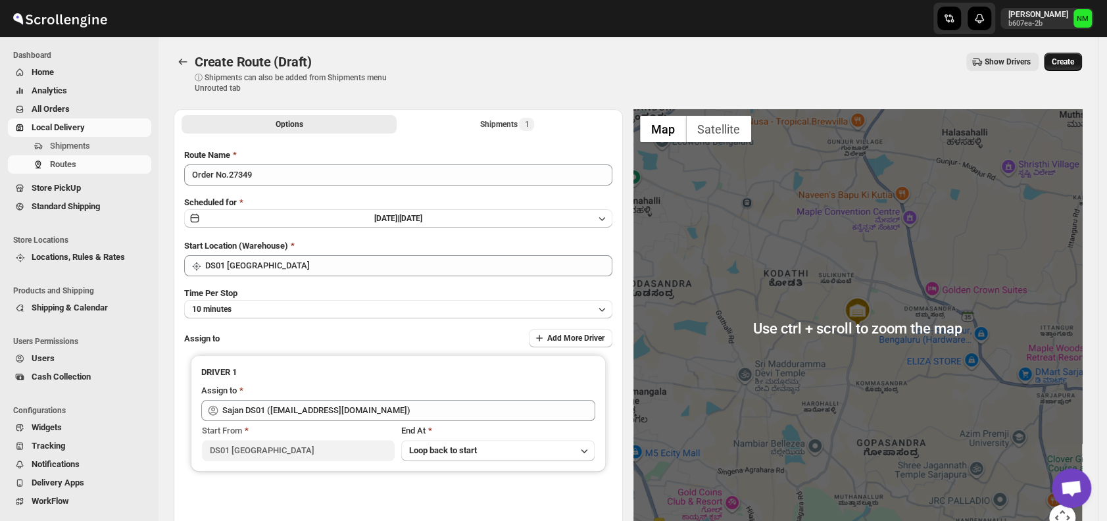
click at [1058, 65] on button "Create" at bounding box center [1063, 62] width 38 height 18
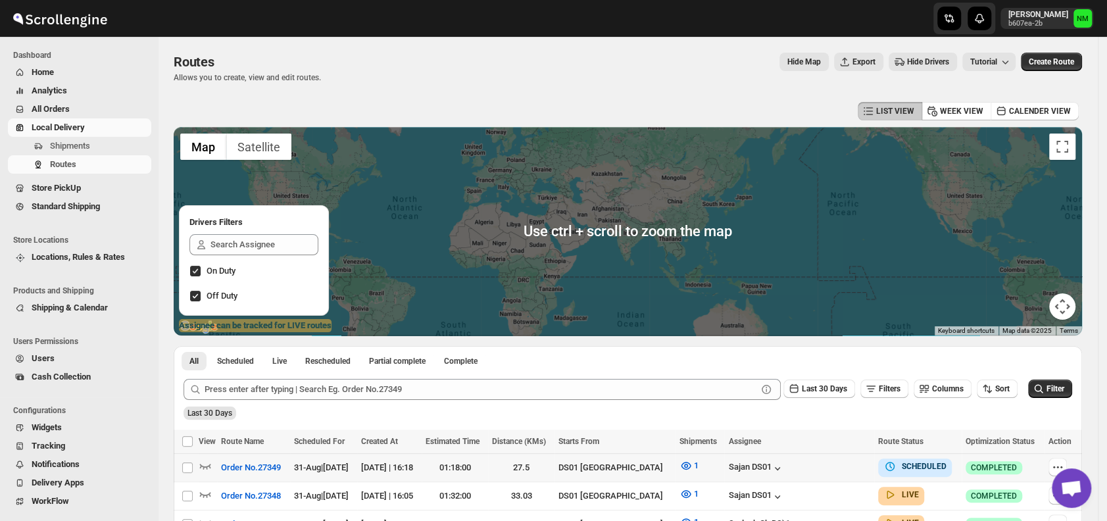
scroll to position [185, 0]
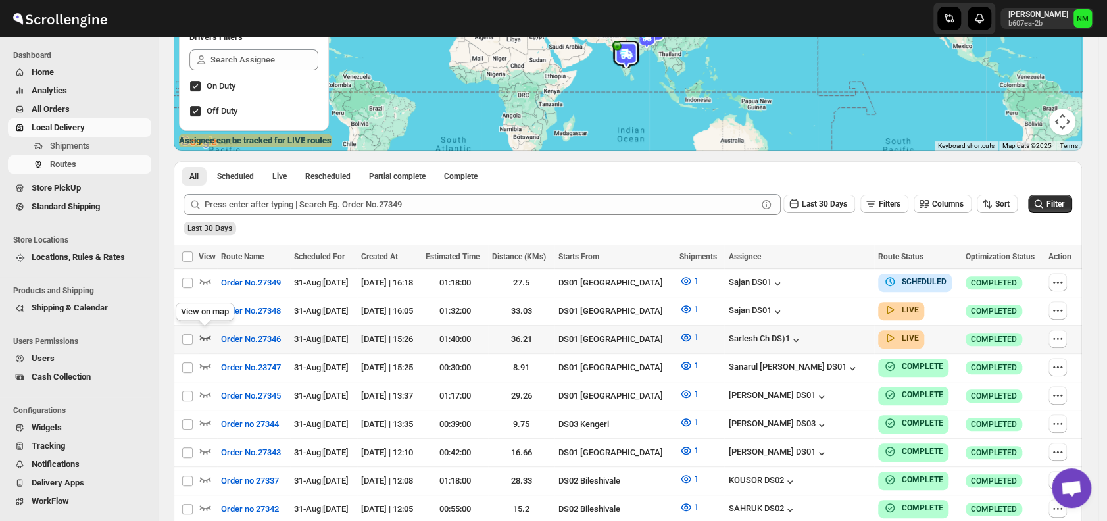
click at [205, 337] on icon "button" at bounding box center [205, 337] width 13 height 13
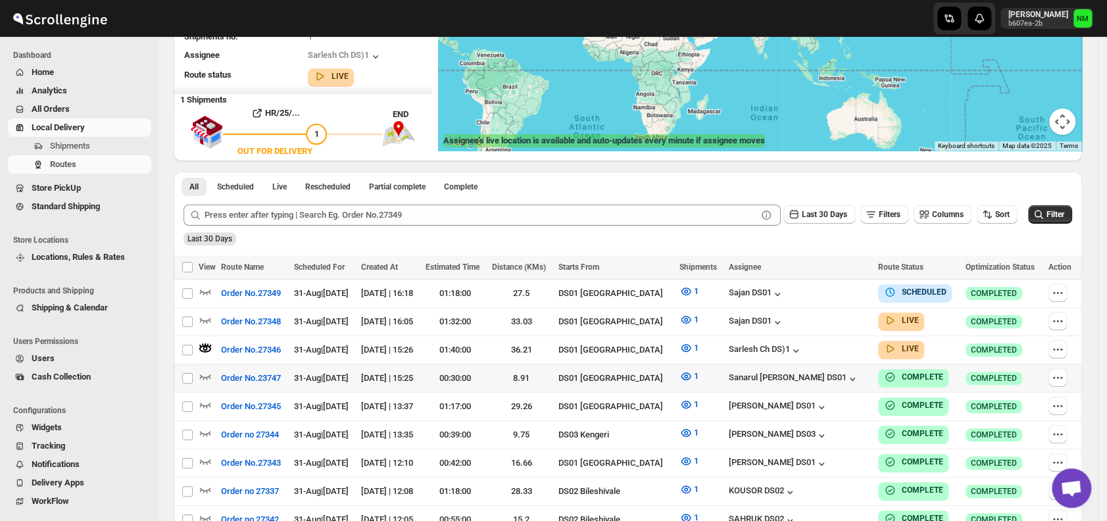
scroll to position [0, 0]
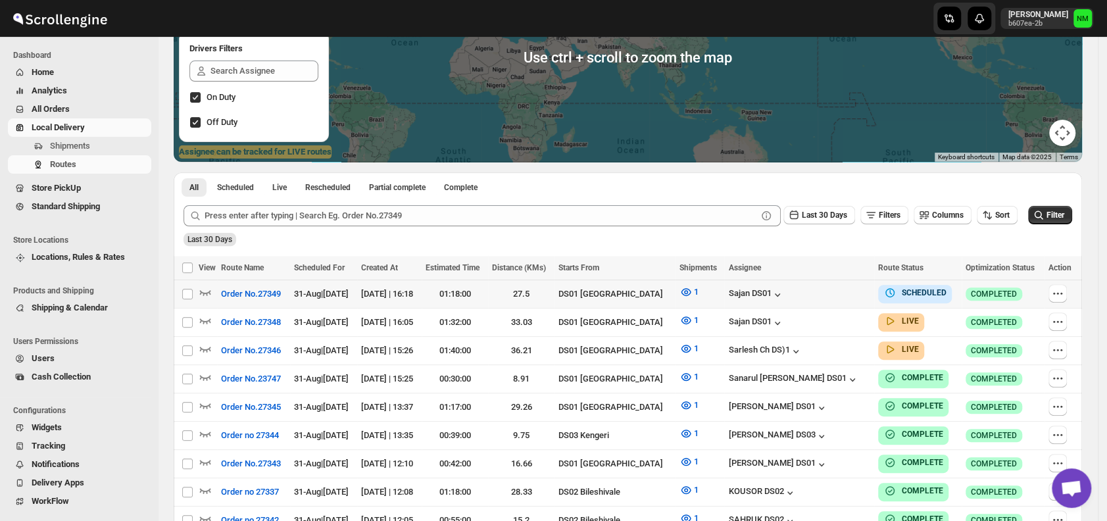
scroll to position [174, 0]
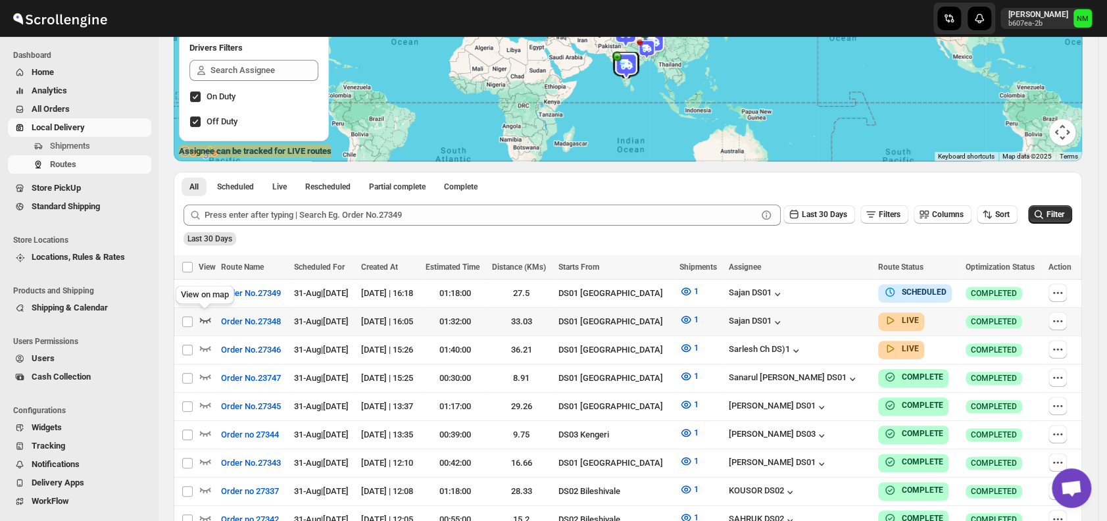
click at [205, 320] on icon "button" at bounding box center [205, 319] width 13 height 13
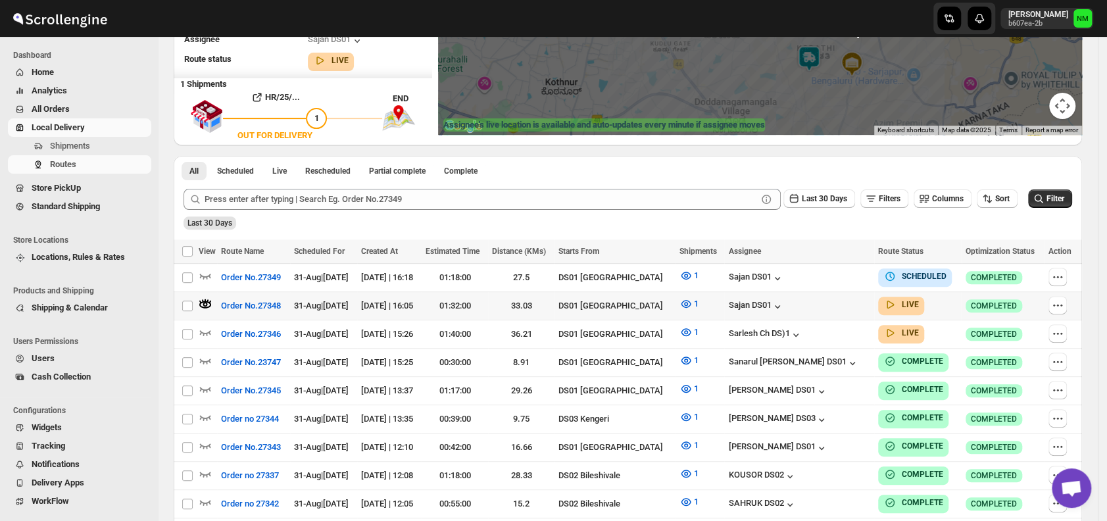
scroll to position [201, 0]
click at [1072, 276] on div at bounding box center [1061, 277] width 26 height 20
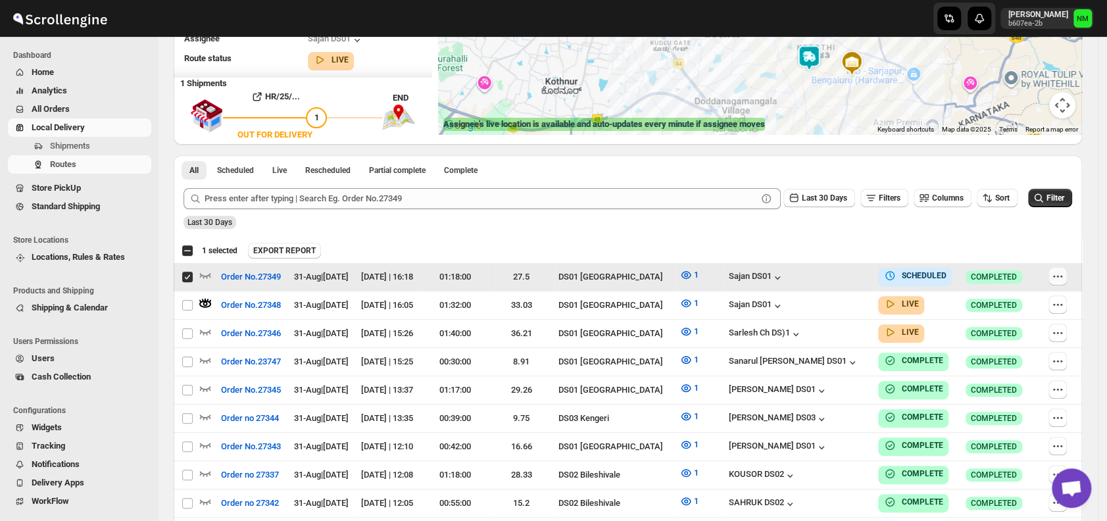
click at [1067, 274] on button "button" at bounding box center [1057, 276] width 18 height 18
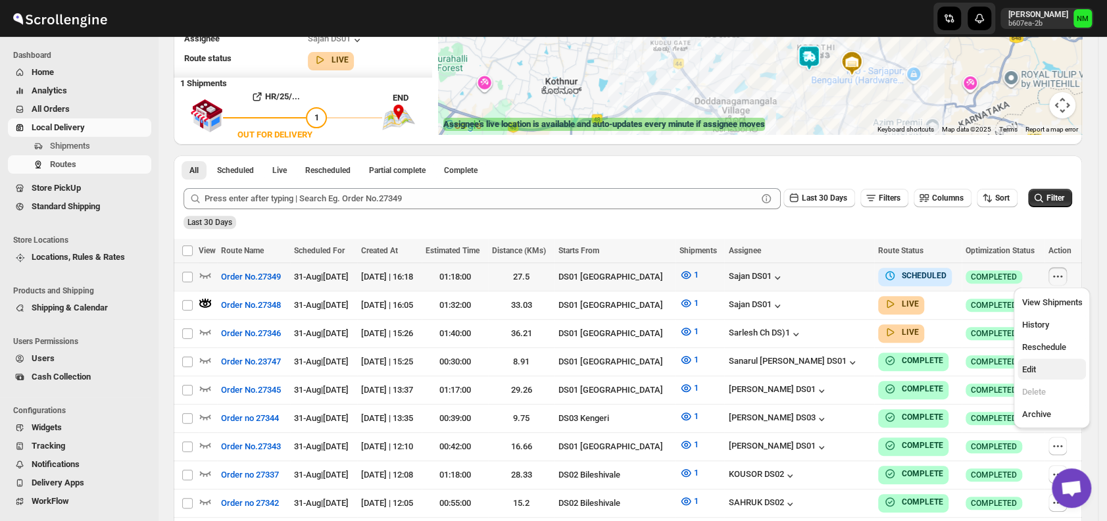
click at [1041, 363] on span "Edit" at bounding box center [1051, 369] width 61 height 13
checkbox input "true"
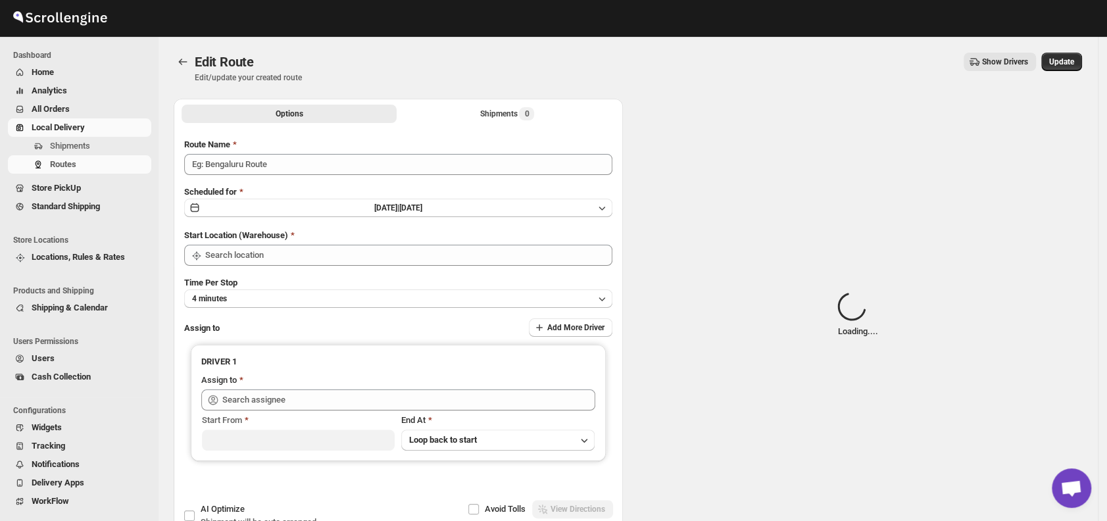
type input "Order No.27349"
type input "DS01 [GEOGRAPHIC_DATA]"
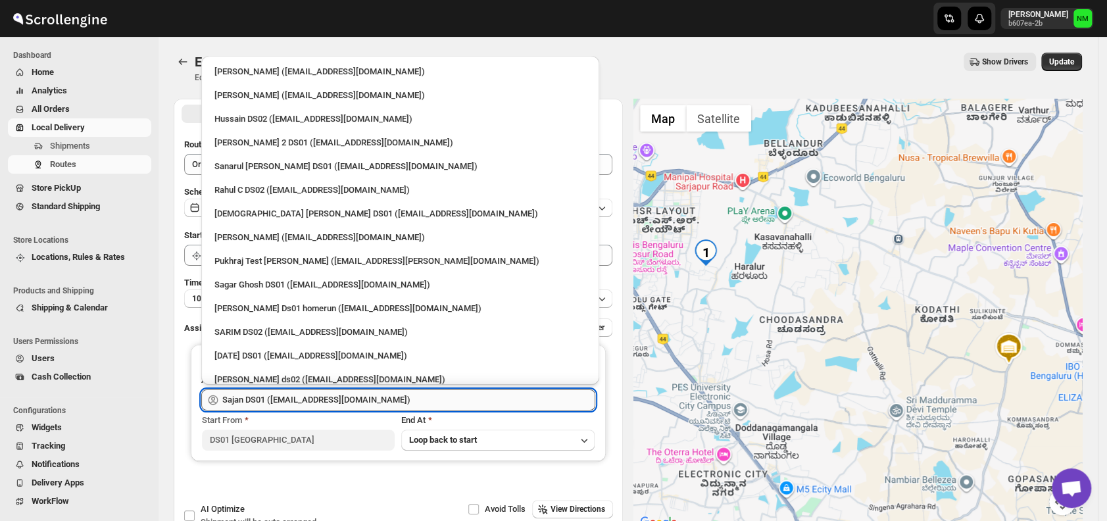
click at [376, 398] on input "Sajan DS01 (lofadat883@coderdir.com)" at bounding box center [408, 399] width 373 height 21
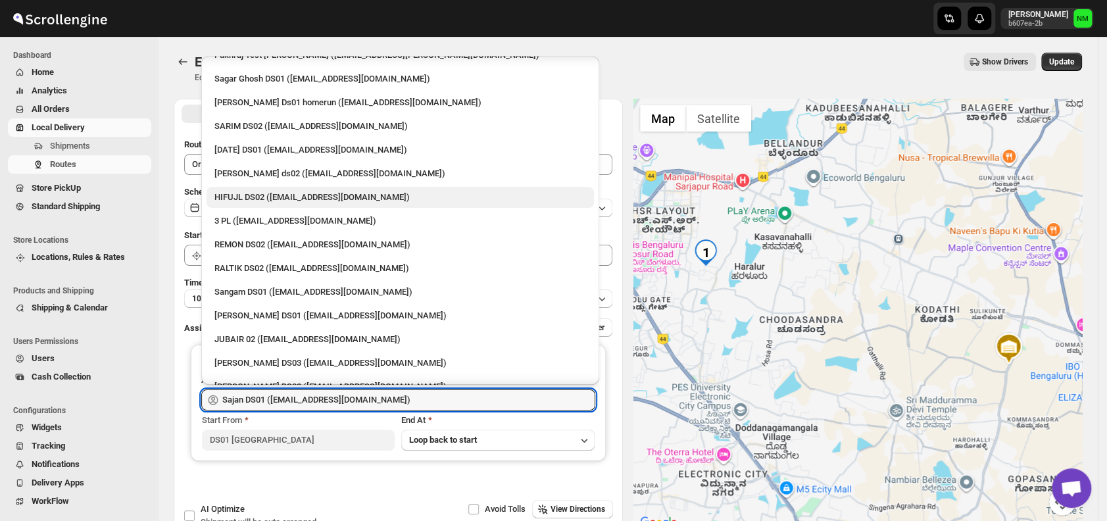
scroll to position [208, 0]
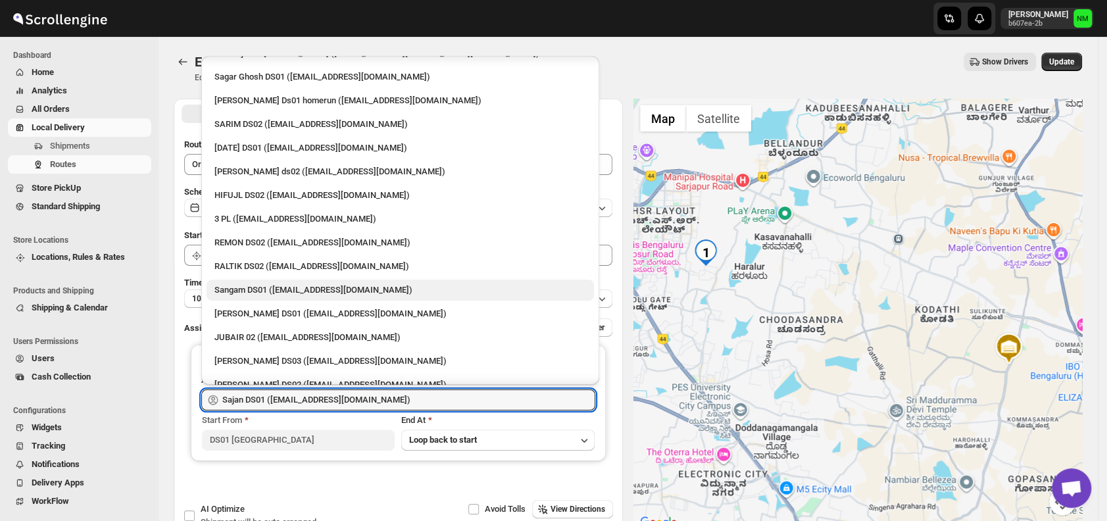
click at [246, 291] on div "Sangam DS01 (relov34542@lassora.com)" at bounding box center [400, 289] width 372 height 13
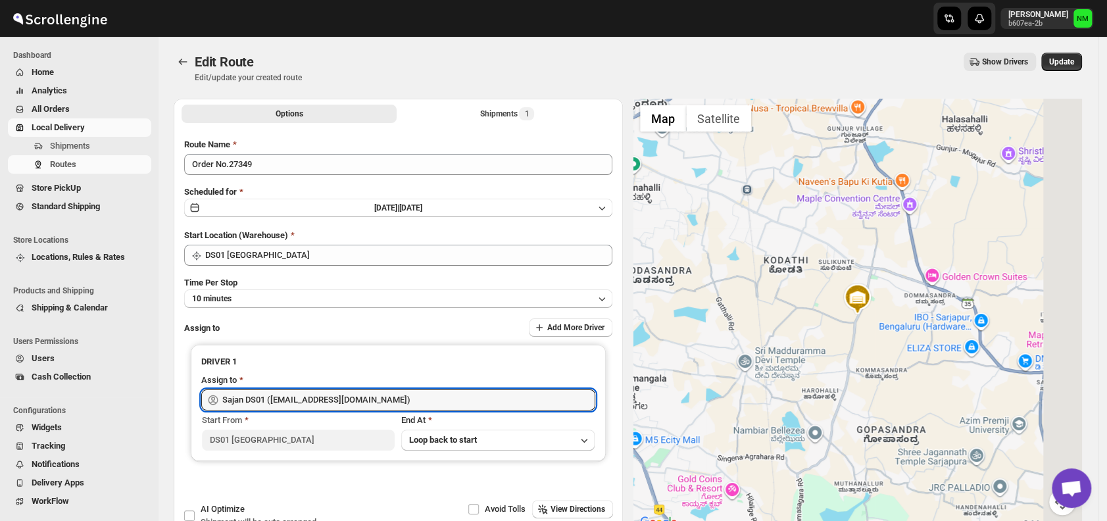
type input "Sangam DS01 (relov34542@lassora.com)"
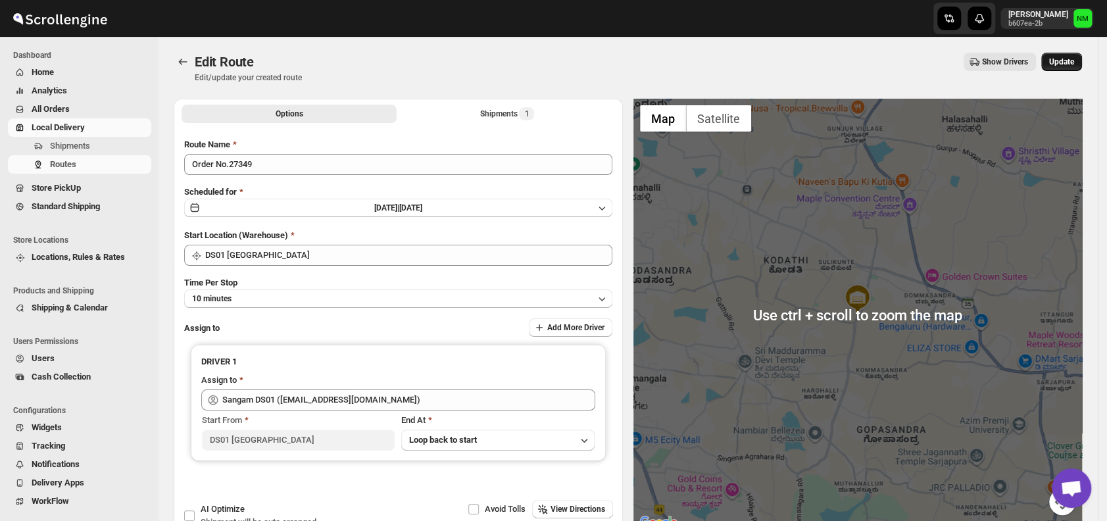
click at [1073, 61] on span "Update" at bounding box center [1061, 62] width 25 height 11
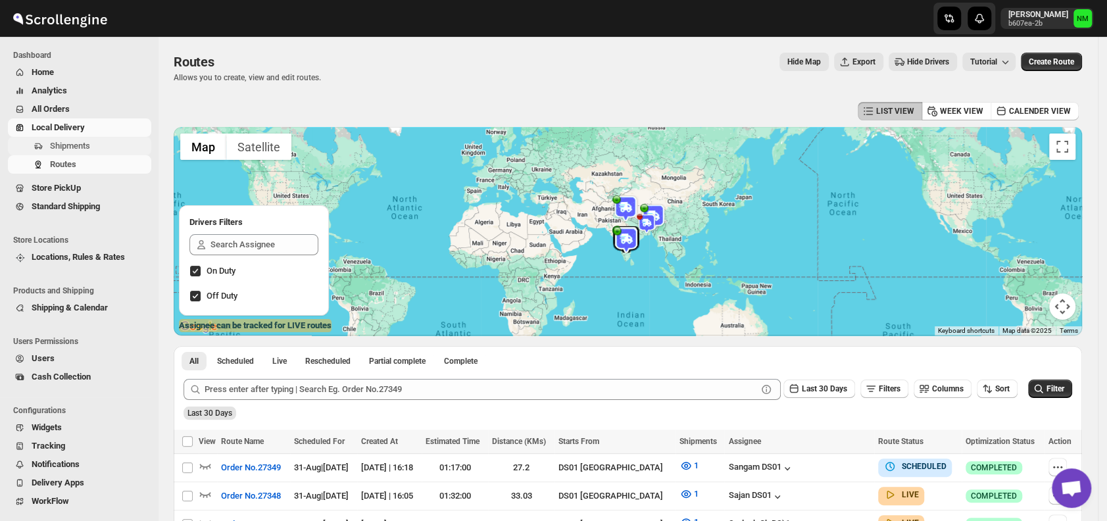
click at [62, 145] on span "Shipments" at bounding box center [70, 146] width 40 height 10
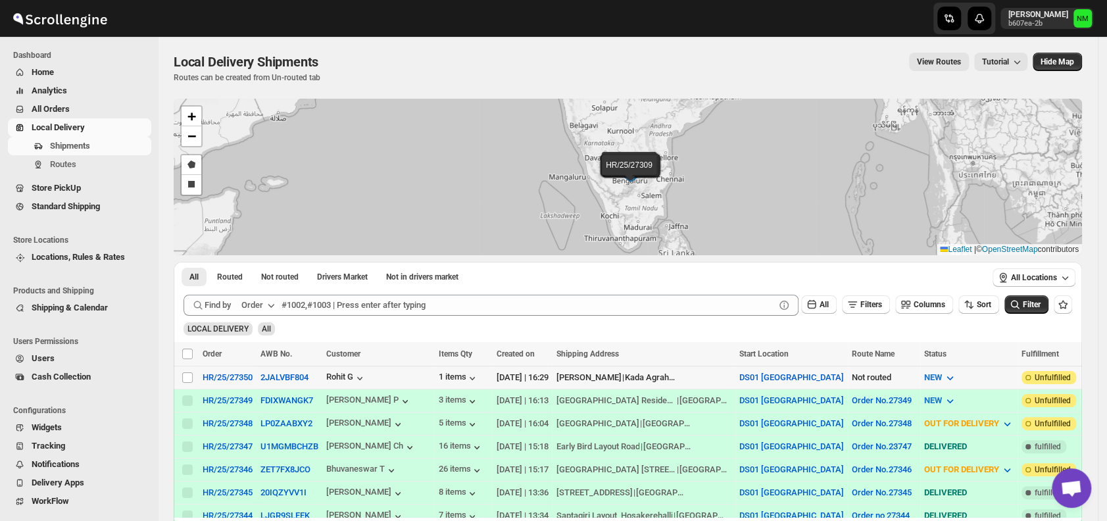
click at [193, 376] on div "Select shipment" at bounding box center [188, 378] width 13 height 12
checkbox input "true"
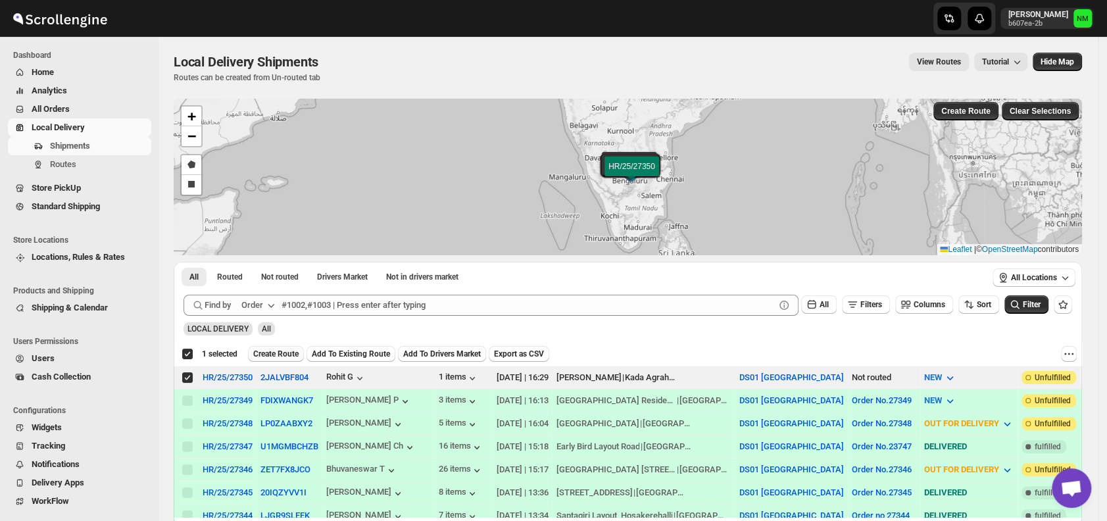
click at [268, 358] on button "Create Route" at bounding box center [276, 354] width 56 height 16
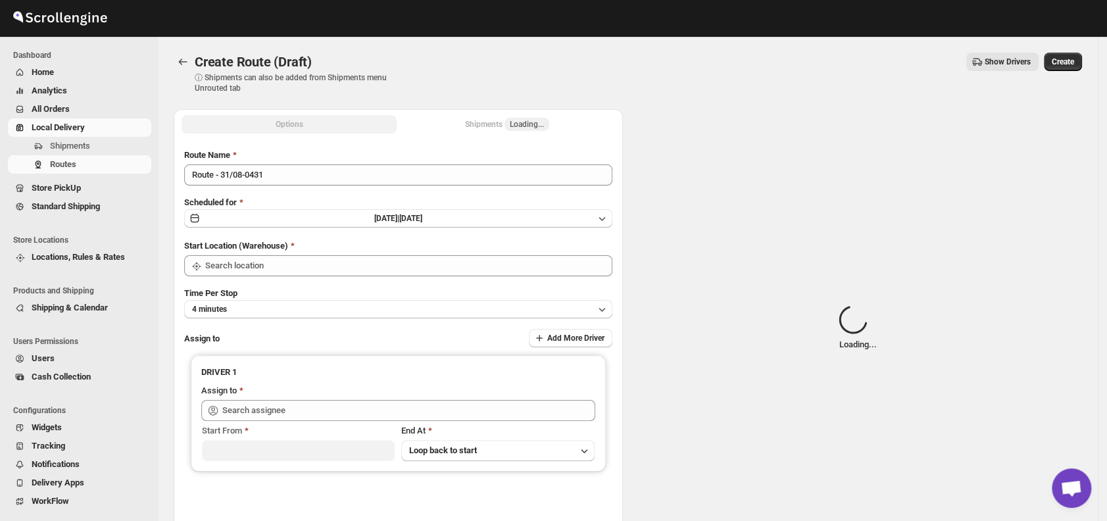
type input "DS01 [GEOGRAPHIC_DATA]"
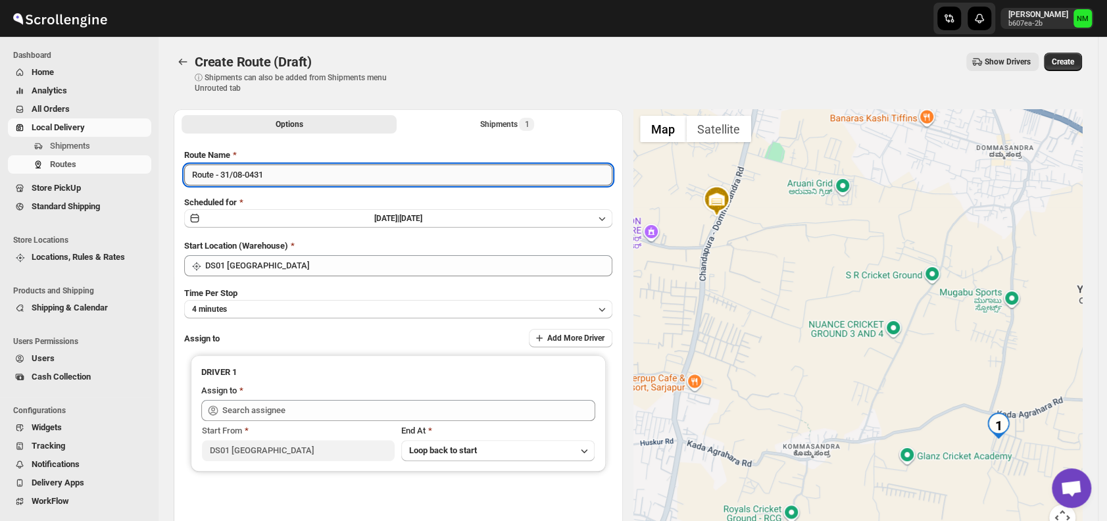
click at [304, 182] on input "Route - 31/08-0431" at bounding box center [398, 174] width 428 height 21
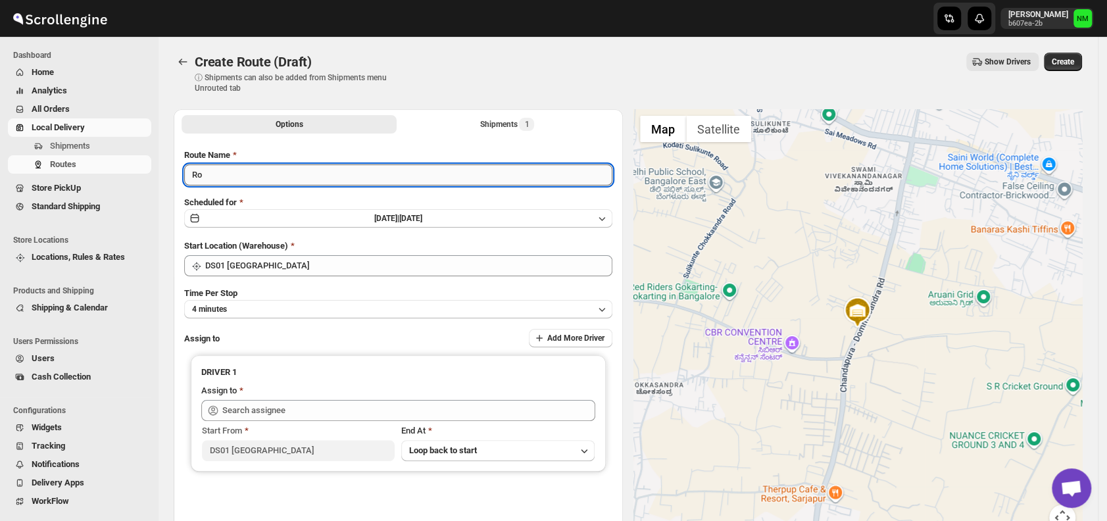
type input "R"
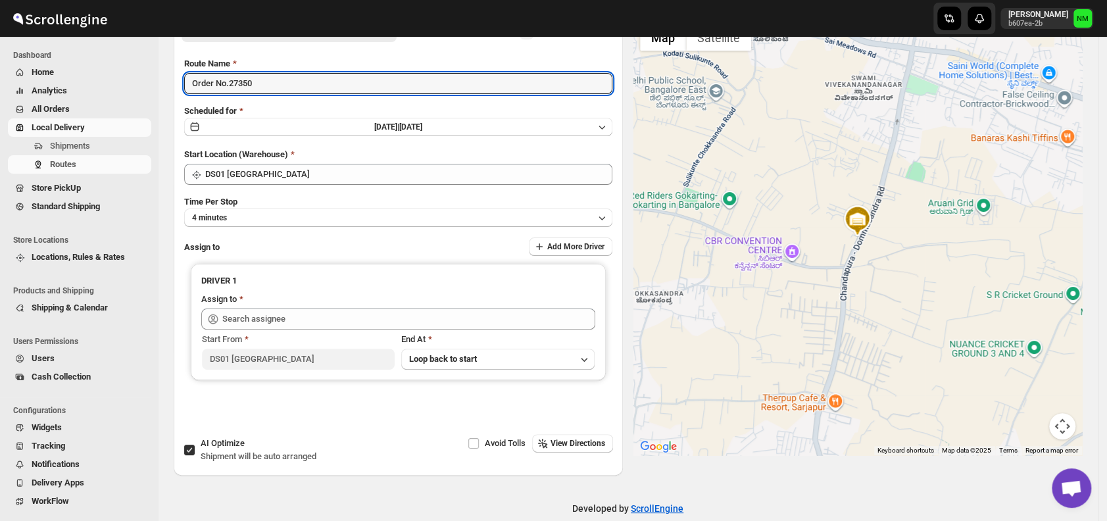
scroll to position [110, 0]
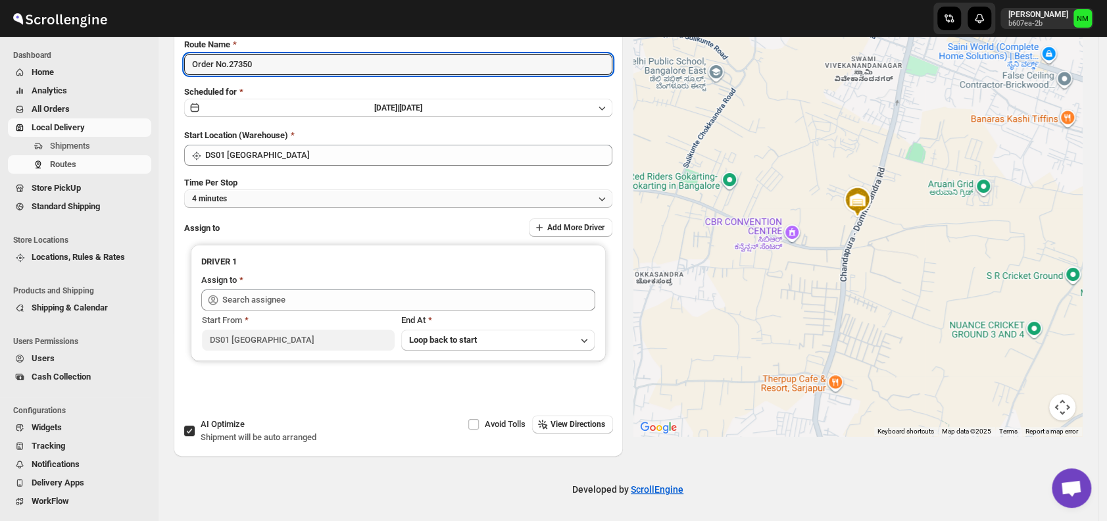
type input "Order No.27350"
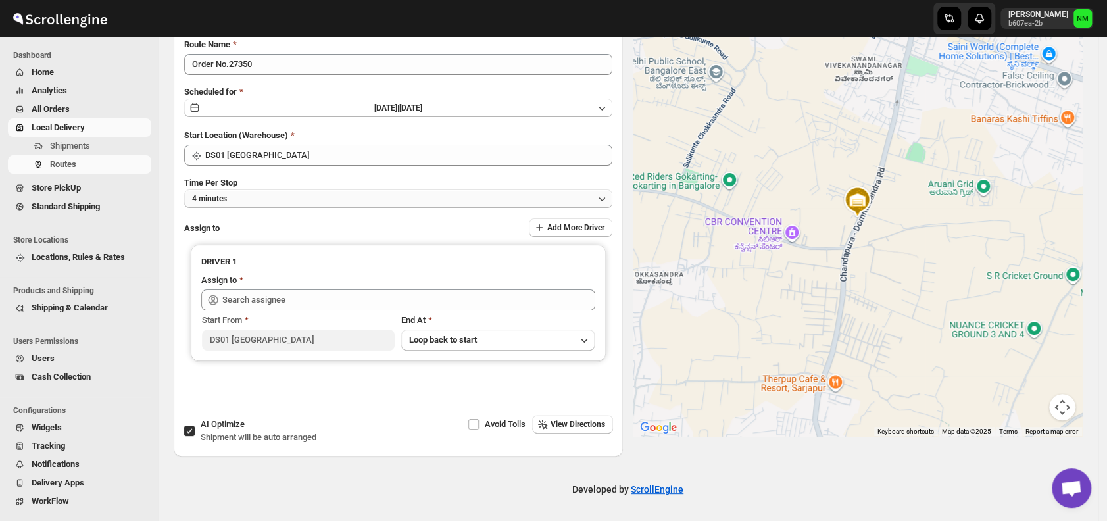
click at [270, 200] on button "4 minutes" at bounding box center [398, 198] width 428 height 18
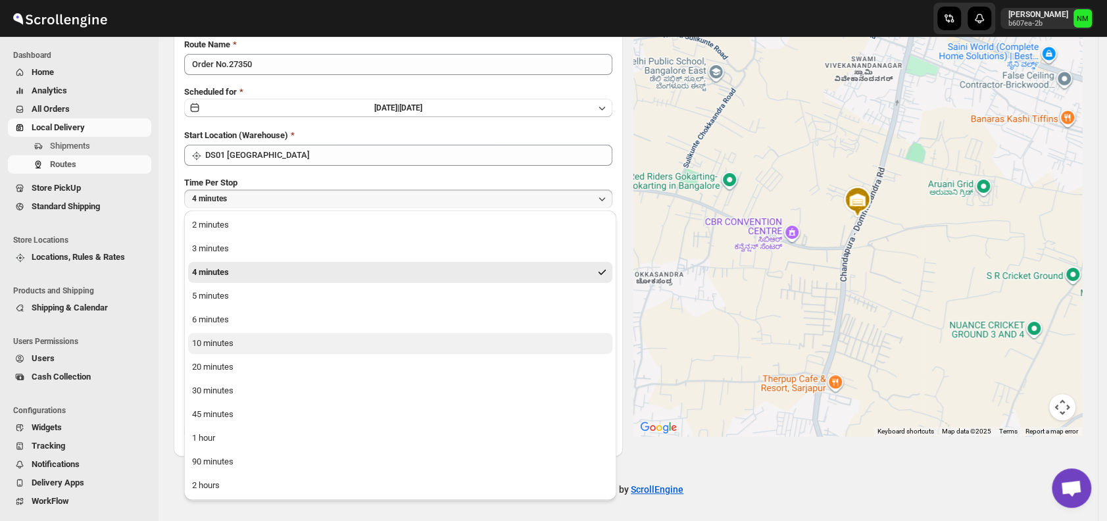
click at [221, 337] on div "10 minutes" at bounding box center [212, 343] width 41 height 13
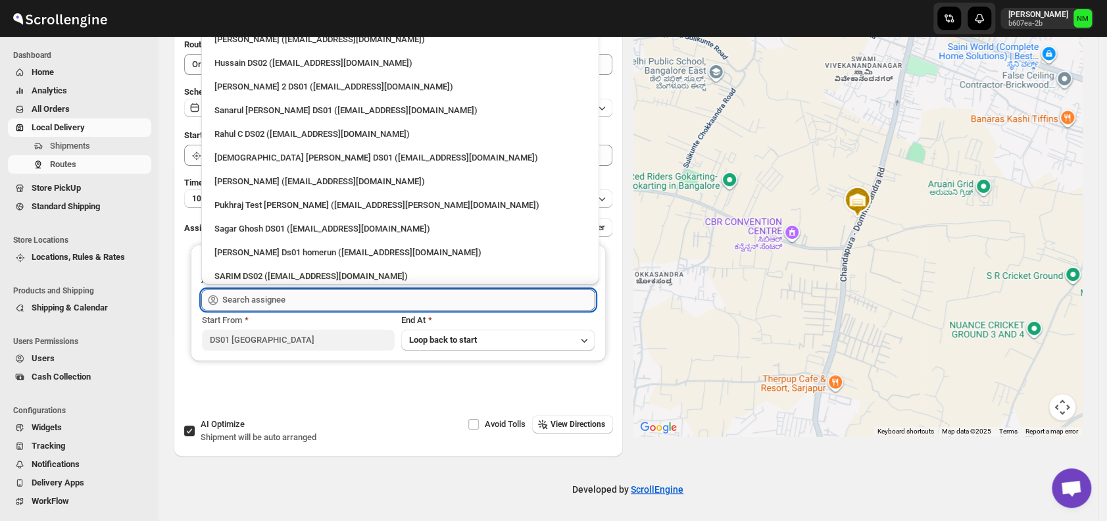
click at [278, 305] on input "text" at bounding box center [408, 299] width 373 height 21
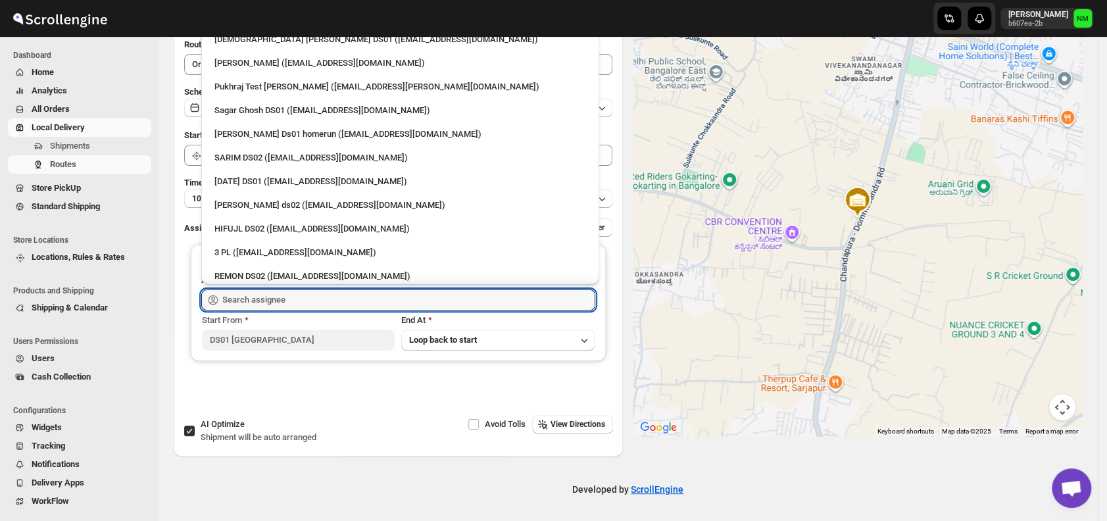
scroll to position [131, 0]
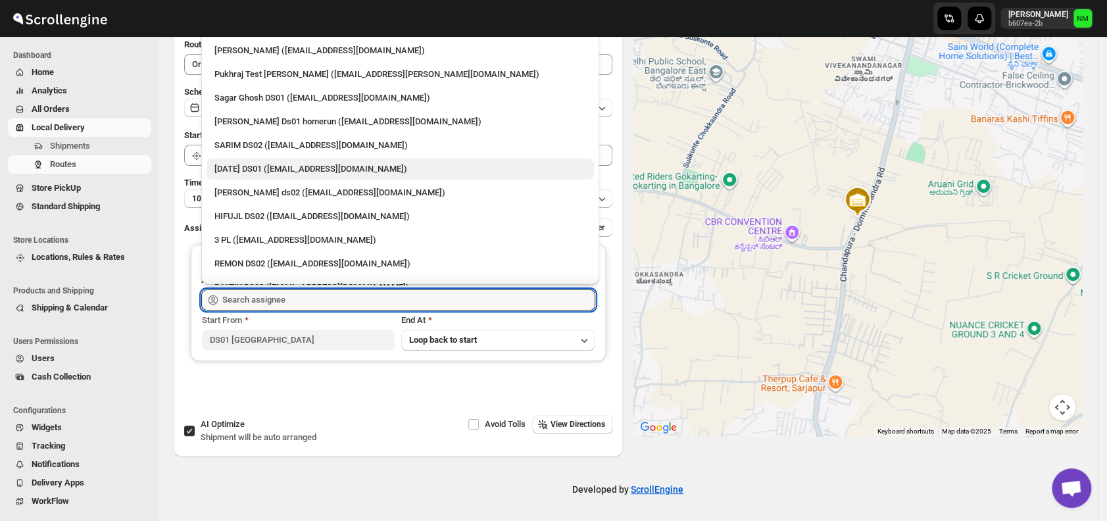
click at [233, 164] on div "Raja DS01 (gasecig398@owlny.com)" at bounding box center [400, 168] width 372 height 13
type input "Raja DS01 (gasecig398@owlny.com)"
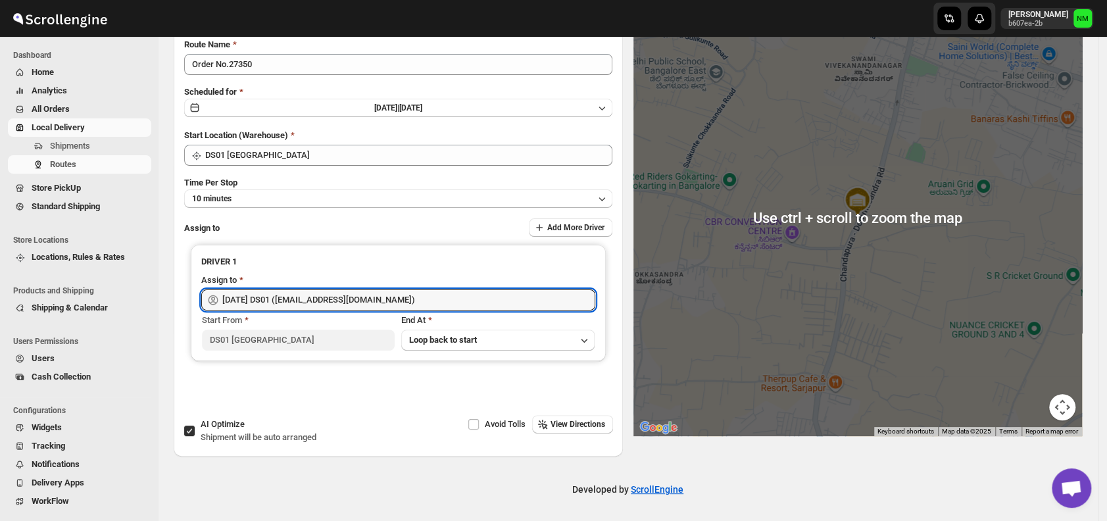
scroll to position [0, 0]
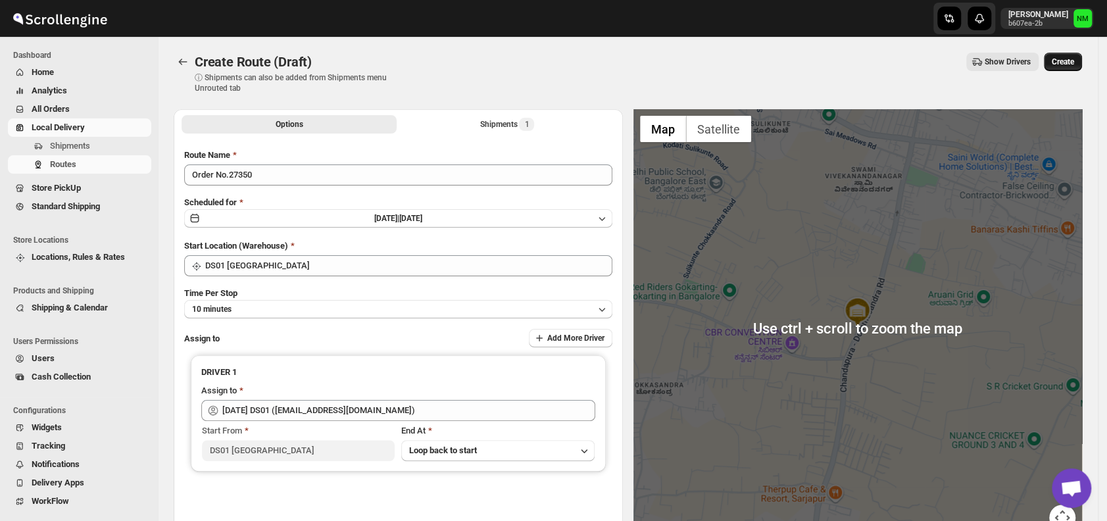
click at [1063, 68] on button "Create" at bounding box center [1063, 62] width 38 height 18
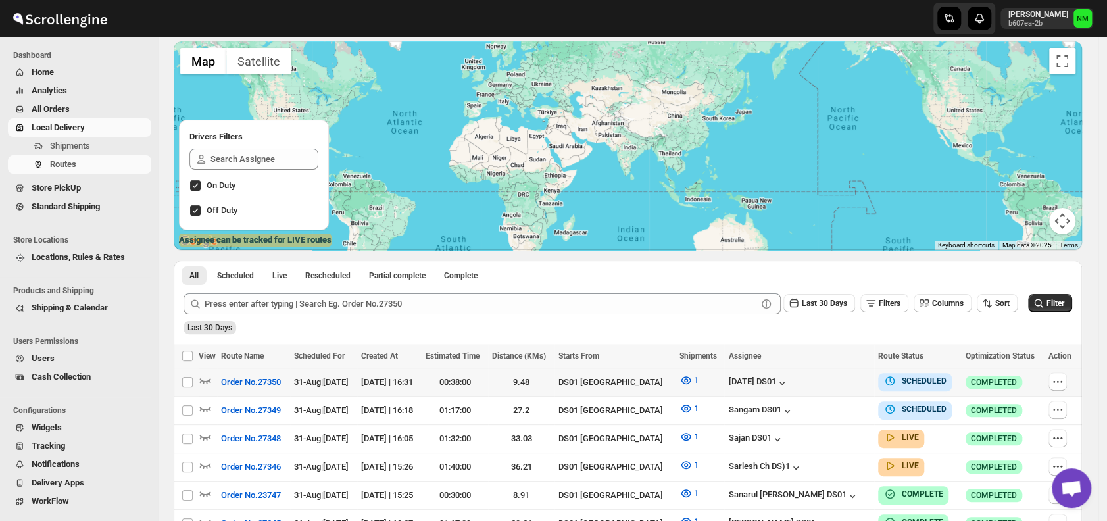
scroll to position [89, 0]
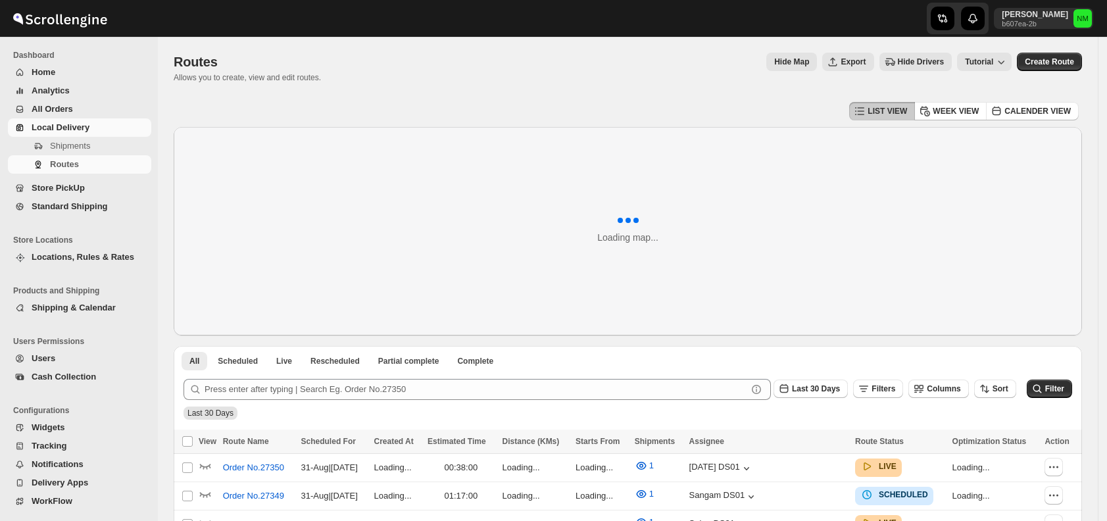
scroll to position [89, 0]
